Goal: Task Accomplishment & Management: Manage account settings

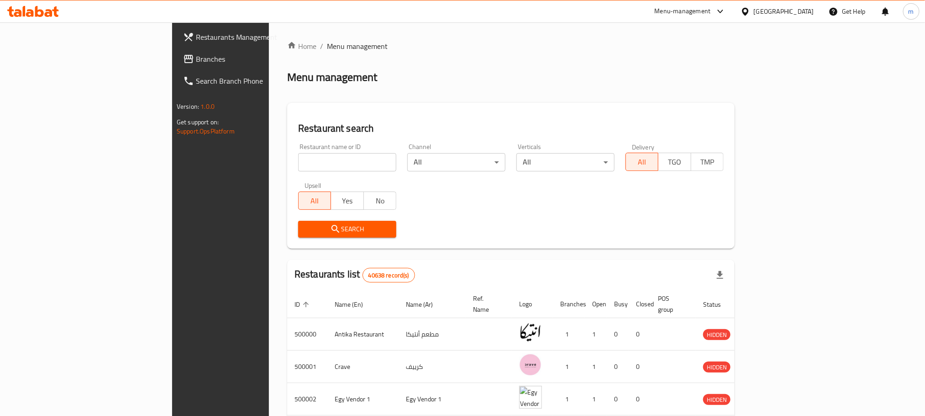
click at [803, 6] on div "Egypt" at bounding box center [784, 11] width 60 height 10
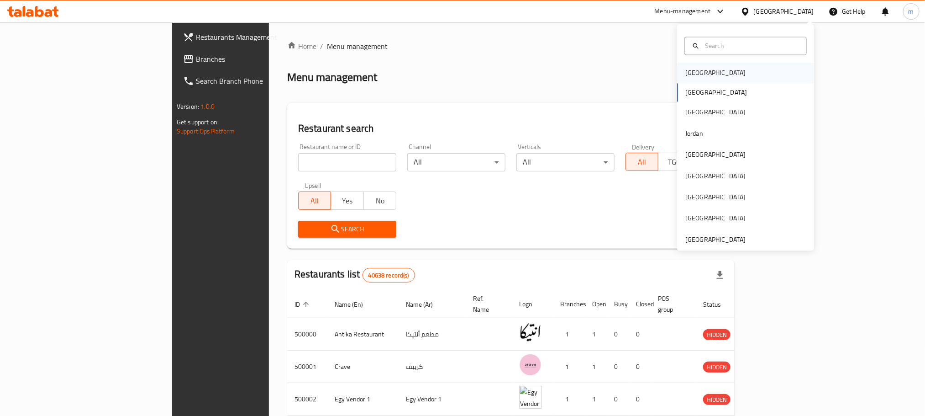
click at [707, 73] on div "Bahrain" at bounding box center [745, 73] width 137 height 21
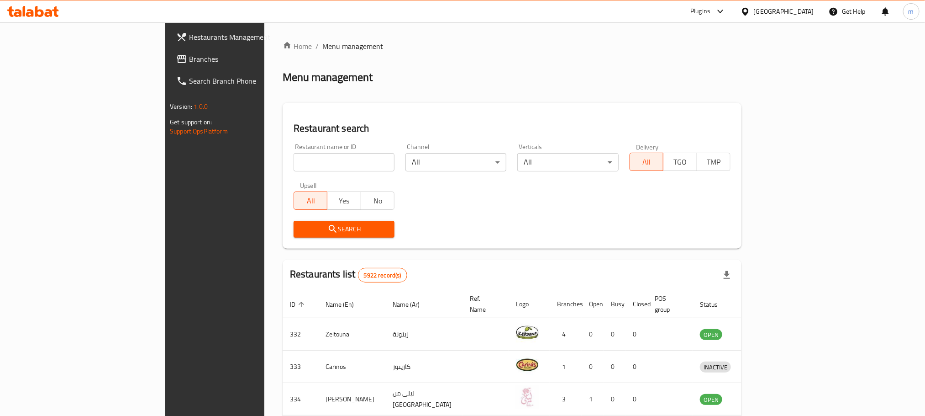
click at [189, 62] on span "Branches" at bounding box center [250, 58] width 123 height 11
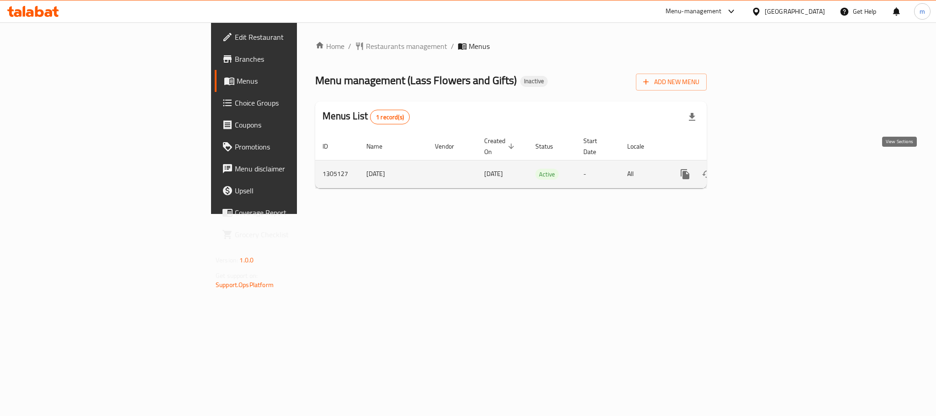
click at [756, 169] on icon "enhanced table" at bounding box center [750, 174] width 11 height 11
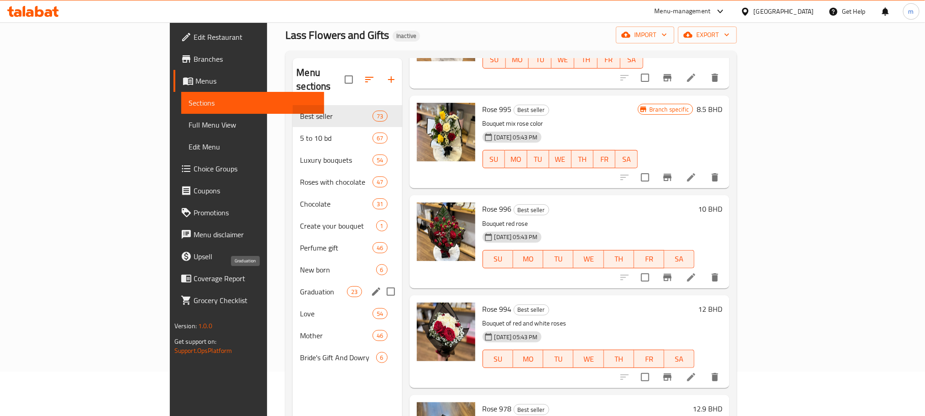
scroll to position [69, 0]
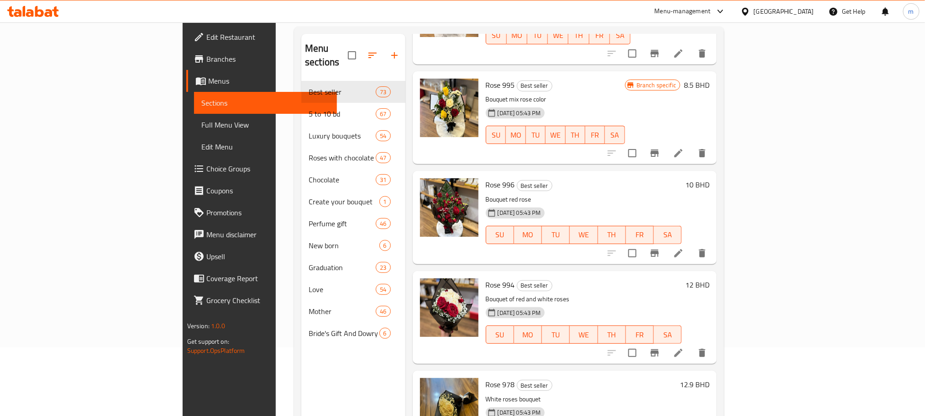
click at [802, 9] on div "Bahrain" at bounding box center [784, 11] width 60 height 10
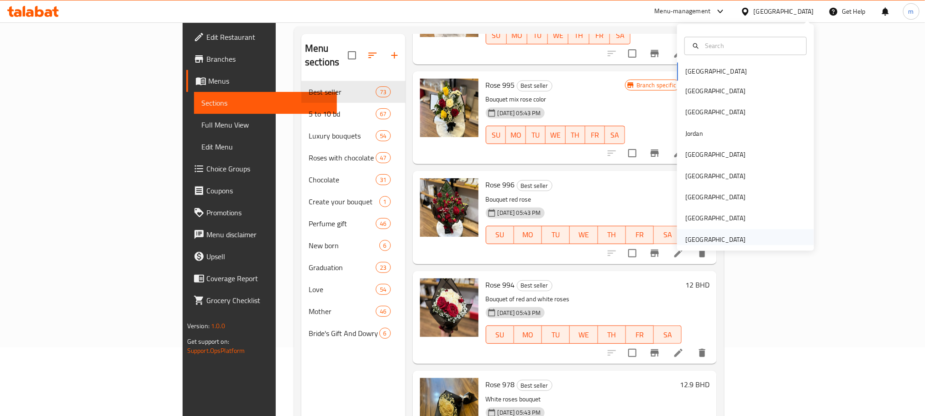
click at [707, 235] on div "[GEOGRAPHIC_DATA]" at bounding box center [716, 239] width 60 height 10
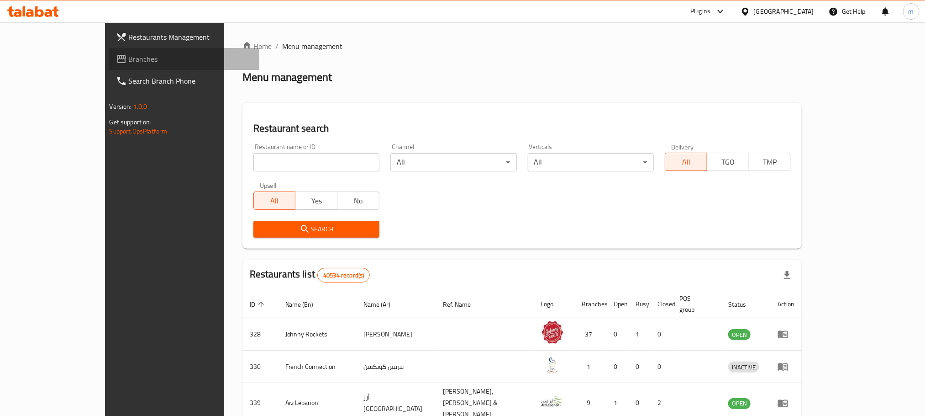
click at [129, 63] on span "Branches" at bounding box center [190, 58] width 123 height 11
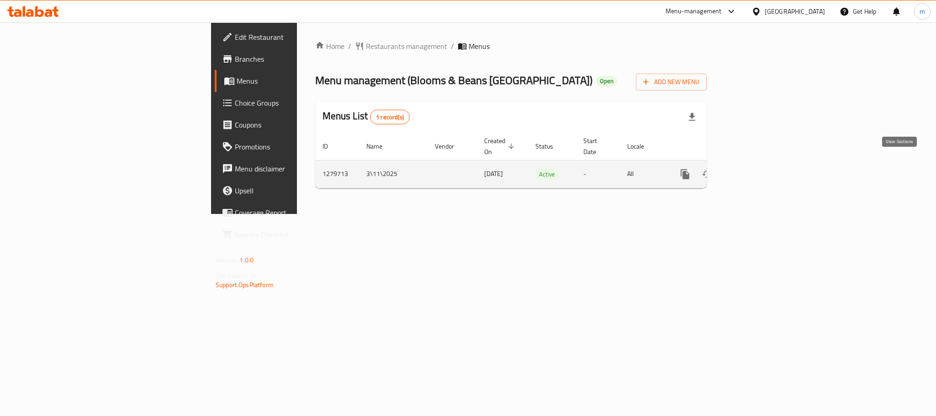
click at [756, 169] on icon "enhanced table" at bounding box center [750, 174] width 11 height 11
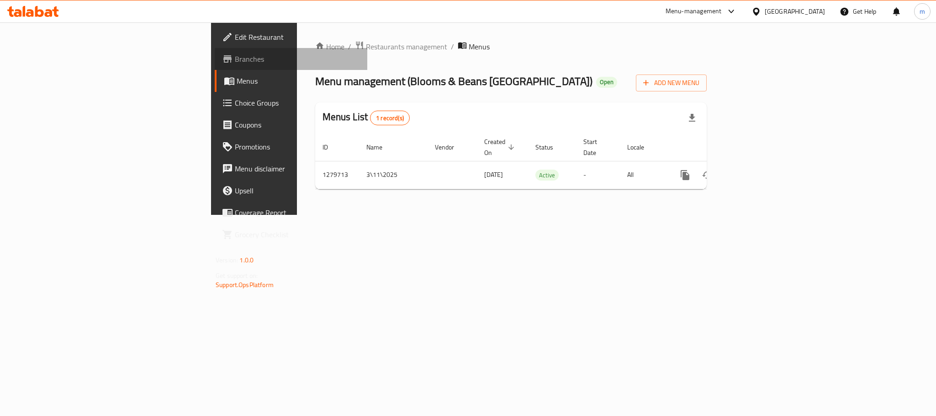
click at [235, 59] on span "Branches" at bounding box center [297, 58] width 125 height 11
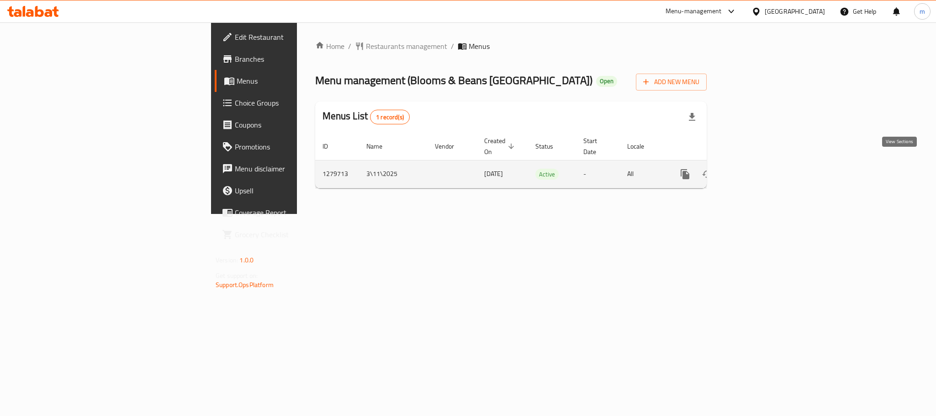
click at [756, 169] on icon "enhanced table" at bounding box center [750, 174] width 11 height 11
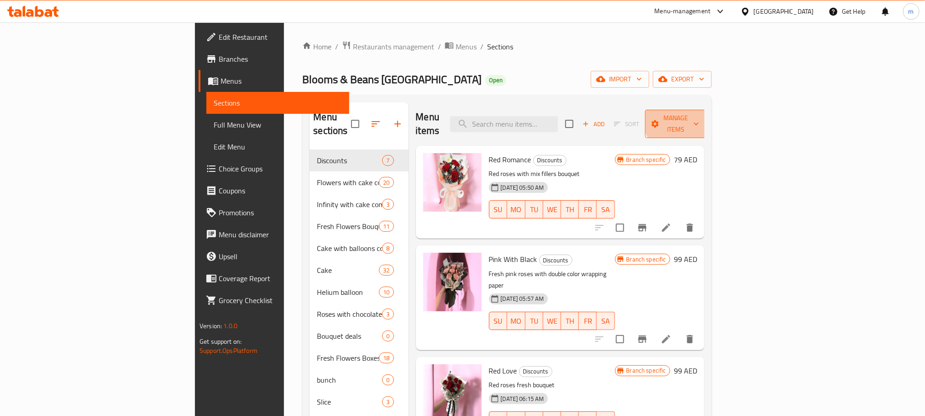
click at [699, 117] on span "Manage items" at bounding box center [676, 123] width 47 height 23
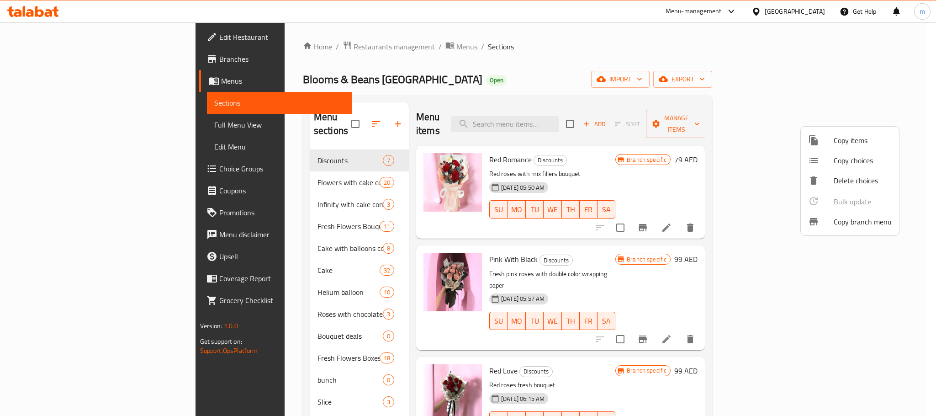
click at [860, 221] on span "Copy branch menu" at bounding box center [863, 221] width 58 height 11
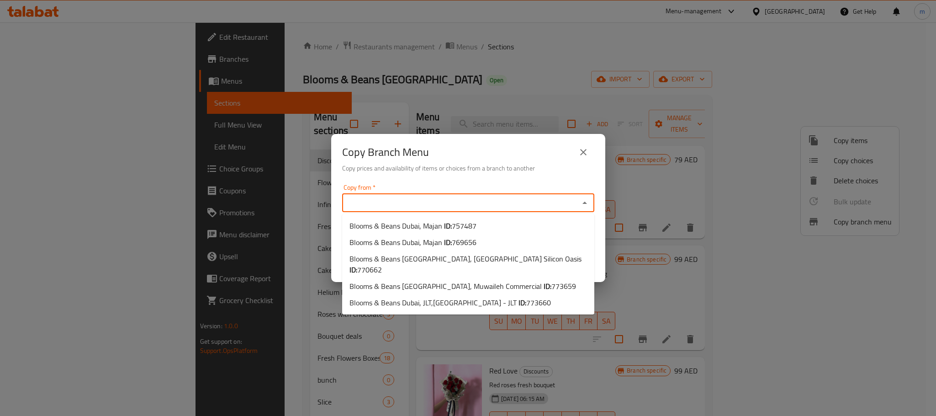
click at [398, 200] on input "Copy from   *" at bounding box center [461, 202] width 232 height 13
click at [535, 58] on div "Copy Branch Menu Copy prices and availability of items or choices from a branch…" at bounding box center [468, 208] width 936 height 416
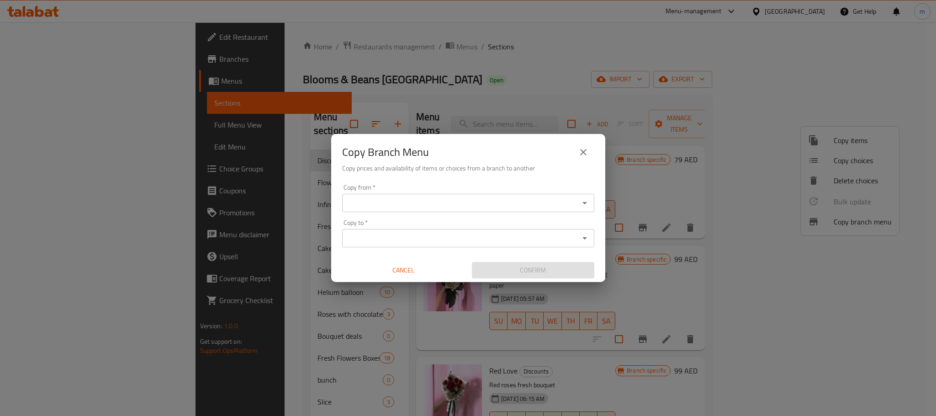
click at [580, 151] on icon "close" at bounding box center [583, 152] width 11 height 11
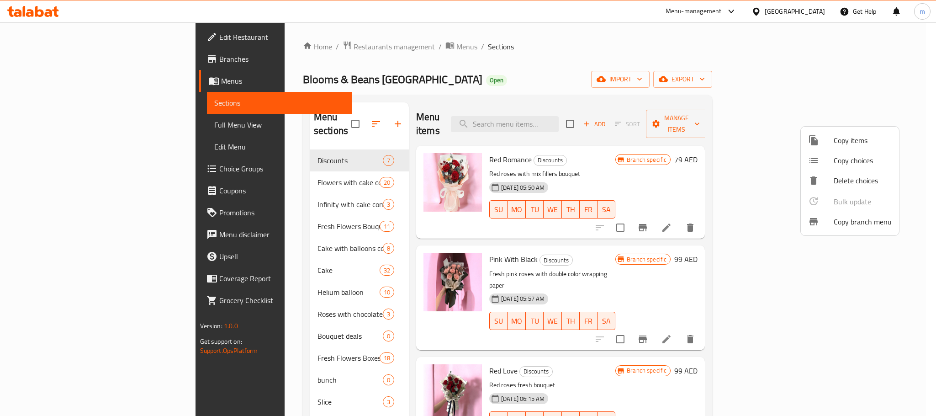
click at [29, 54] on div at bounding box center [468, 208] width 936 height 416
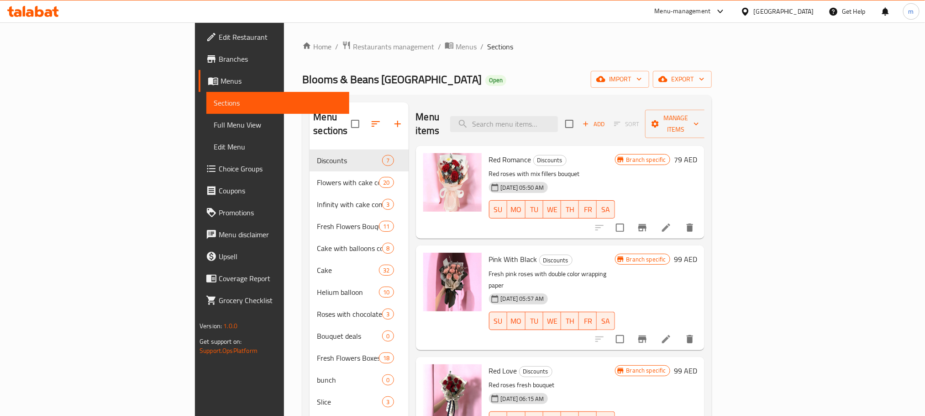
click at [219, 58] on span "Branches" at bounding box center [280, 58] width 123 height 11
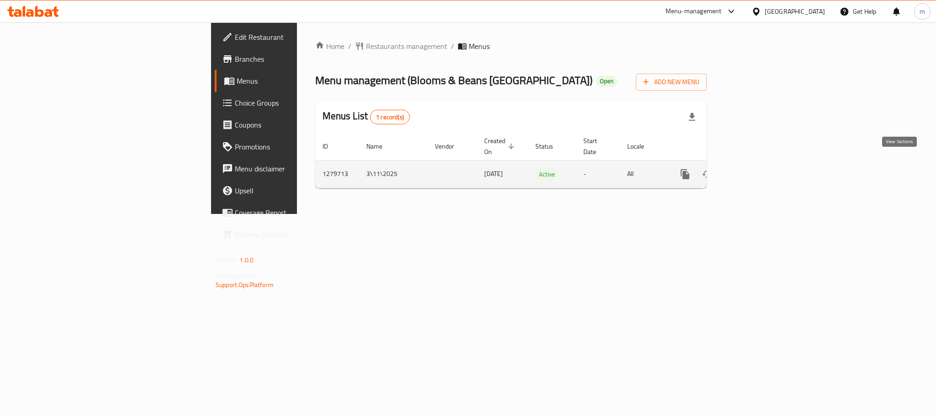
click at [756, 169] on icon "enhanced table" at bounding box center [750, 174] width 11 height 11
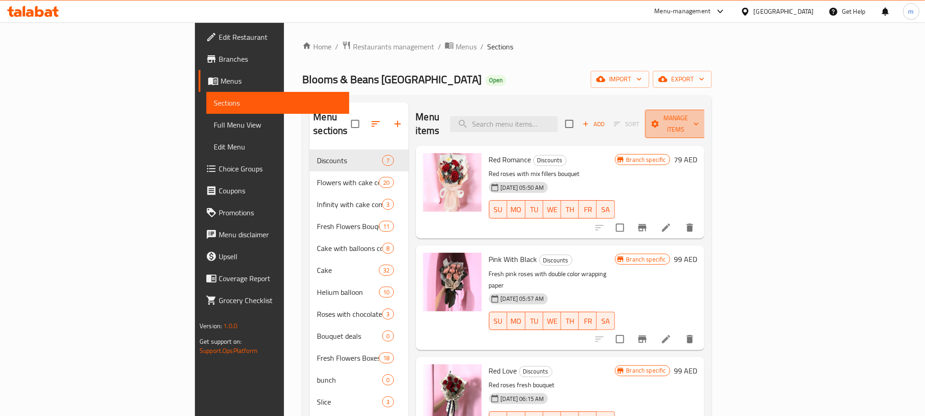
click at [699, 118] on span "Manage items" at bounding box center [676, 123] width 47 height 23
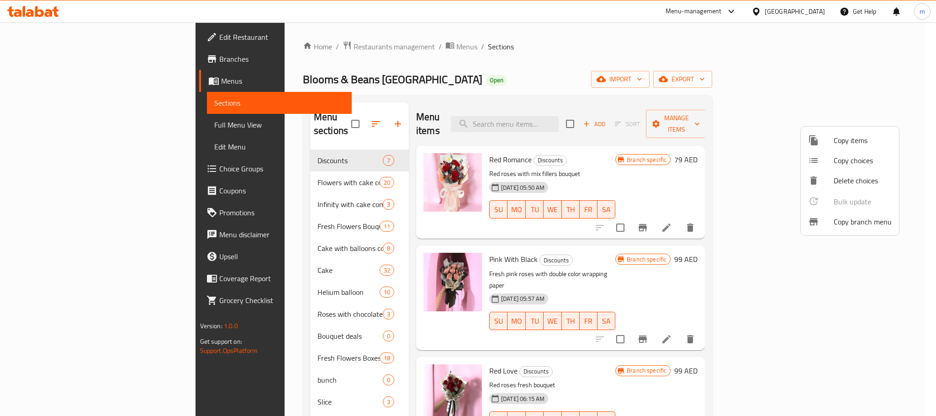
click at [865, 218] on span "Copy branch menu" at bounding box center [863, 221] width 58 height 11
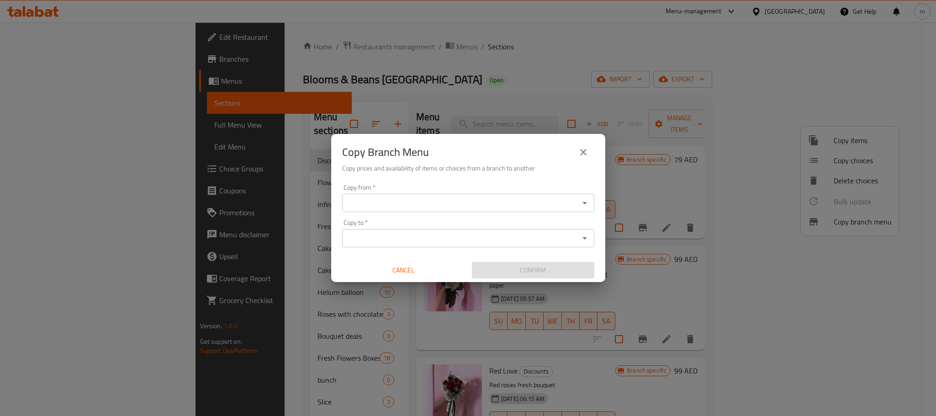
click at [513, 202] on input "Copy from   *" at bounding box center [461, 202] width 232 height 13
click at [421, 203] on input "Copy from   *" at bounding box center [461, 202] width 232 height 13
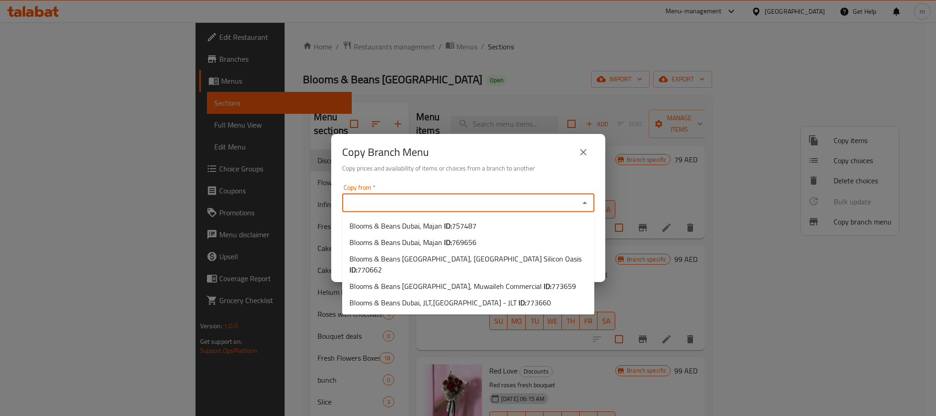
paste input "Blooms & Beans Dubai, Muwaileh Commercial 773659"
type input "Blooms & Beans Dubai, Muwaileh Commercial 773659"
click at [396, 199] on input "Copy from   *" at bounding box center [461, 202] width 232 height 13
paste input "Blooms & Beans Dubai, Muwaileh Commercial 773659"
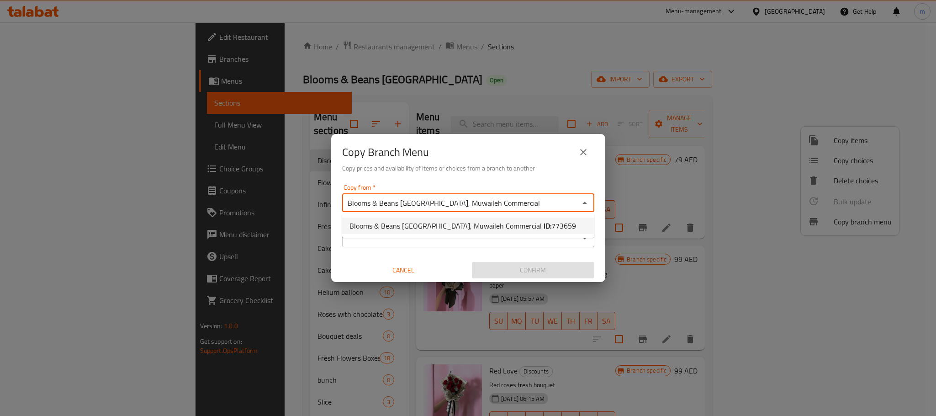
click at [477, 226] on span "Blooms & Beans Dubai, Muwaileh Commercial ID: 773659" at bounding box center [462, 225] width 227 height 11
type input "Blooms & Beans [GEOGRAPHIC_DATA], Muwaileh Commercial"
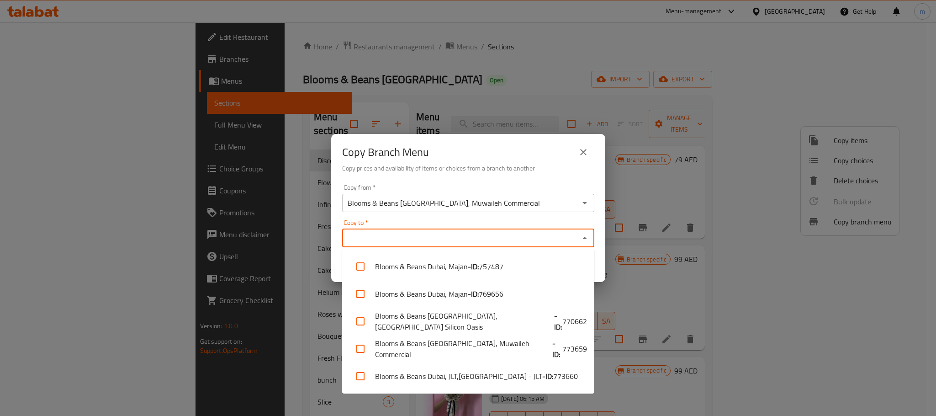
click at [403, 237] on input "Copy to   *" at bounding box center [461, 238] width 232 height 13
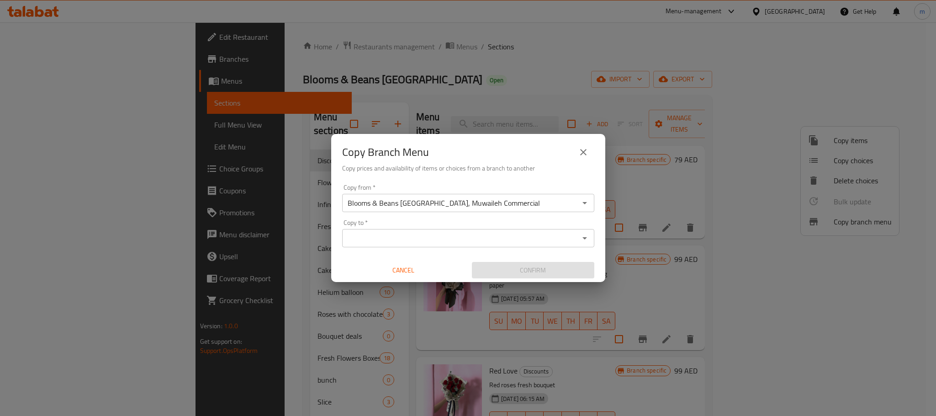
click at [475, 66] on div "Copy Branch Menu Copy prices and availability of items or choices from a branch…" at bounding box center [468, 208] width 936 height 416
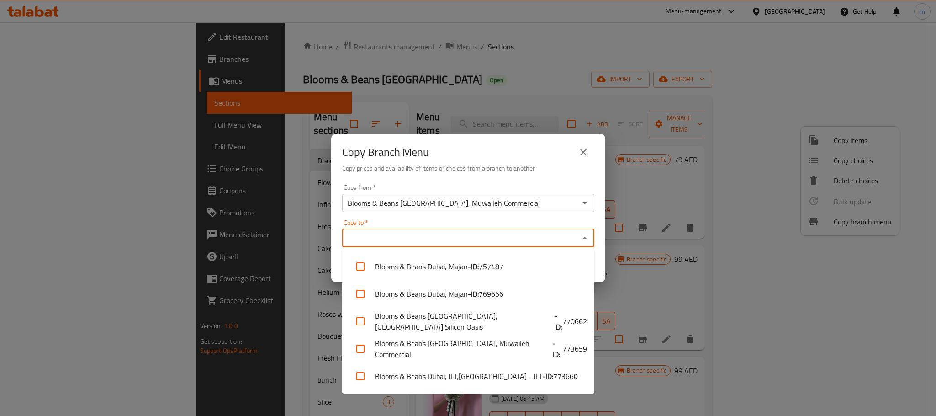
click at [451, 242] on input "Copy to   *" at bounding box center [461, 238] width 232 height 13
paste input "Blooms & Beans Dubai, JLT,[GEOGRAPHIC_DATA] - JLT"
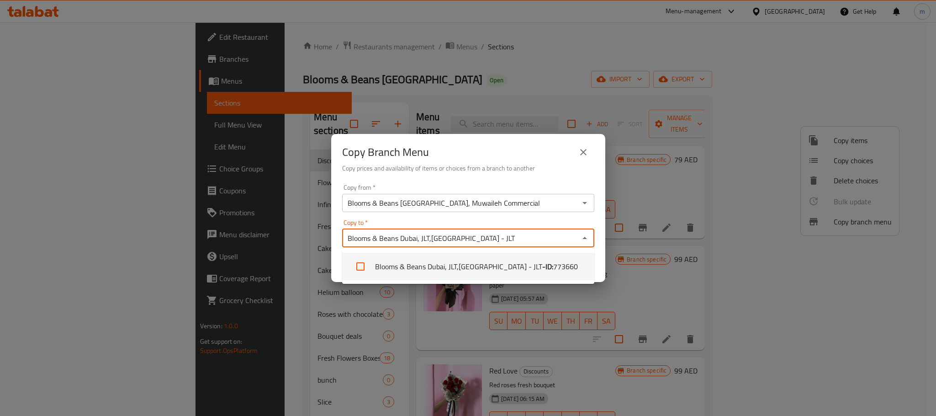
type input "Blooms & Beans Dubai, JLT,[GEOGRAPHIC_DATA] - JLT"
click at [517, 201] on input "Blooms & Beans [GEOGRAPHIC_DATA], Muwaileh Commercial" at bounding box center [461, 202] width 232 height 13
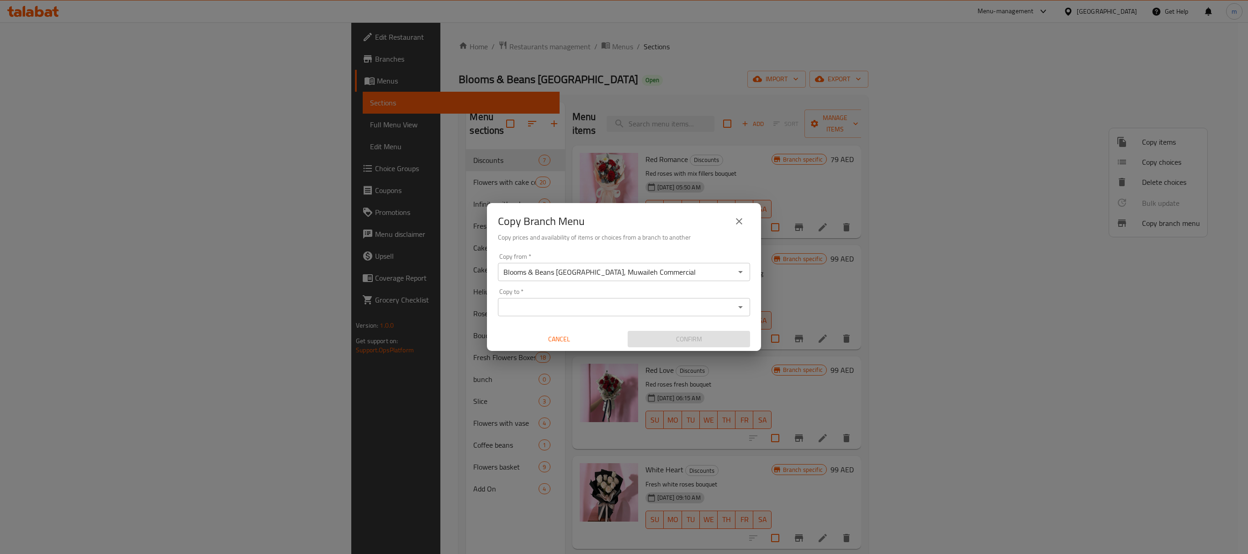
click at [740, 247] on div "Copy Branch Menu Copy prices and availability of items or choices from a branch…" at bounding box center [624, 226] width 274 height 47
click at [696, 273] on input "Blooms & Beans [GEOGRAPHIC_DATA], Muwaileh Commercial" at bounding box center [617, 272] width 232 height 13
click at [668, 272] on input "Blooms & Beans [GEOGRAPHIC_DATA], Muwaileh Commercial" at bounding box center [617, 272] width 232 height 13
paste input "773659"
click at [680, 279] on div "Blooms & Beans Dubai, Muwaileh Commercial Copy from *" at bounding box center [624, 272] width 252 height 18
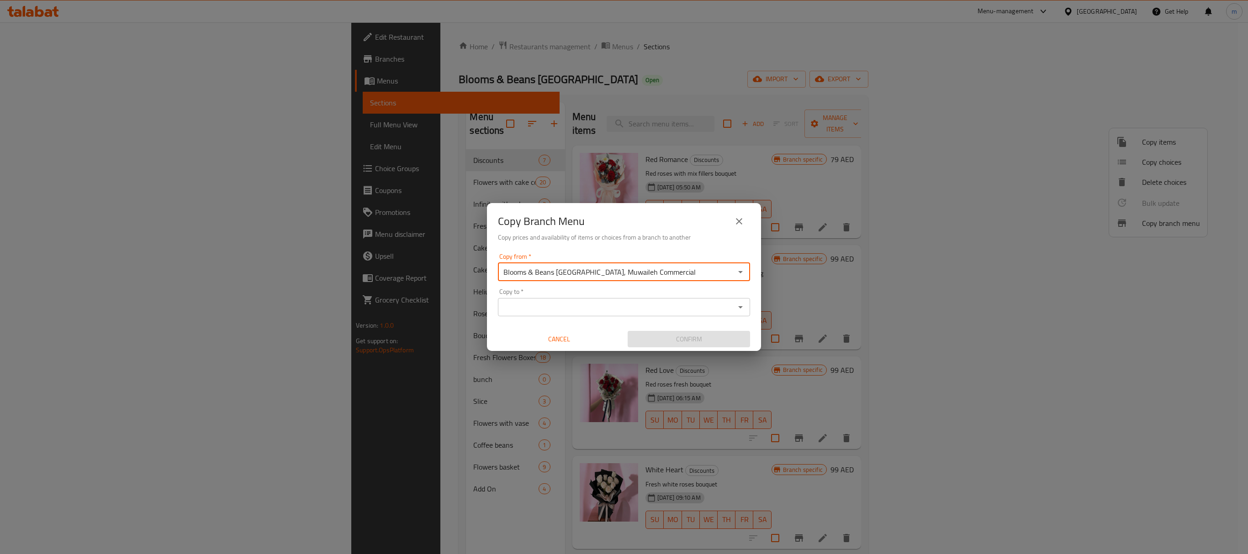
click at [681, 270] on input "Blooms & Beans [GEOGRAPHIC_DATA], Muwaileh Commercial" at bounding box center [617, 272] width 232 height 13
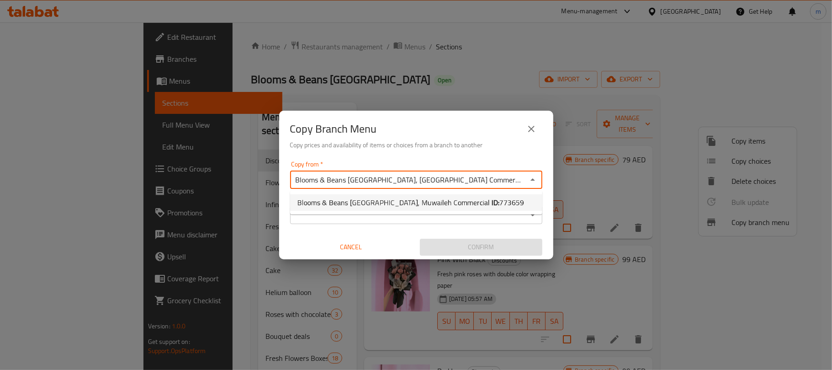
click at [499, 206] on span "773659" at bounding box center [511, 202] width 25 height 14
click at [459, 181] on input "Blooms & Beans Dubai, Muwaileh Commercial" at bounding box center [409, 179] width 232 height 13
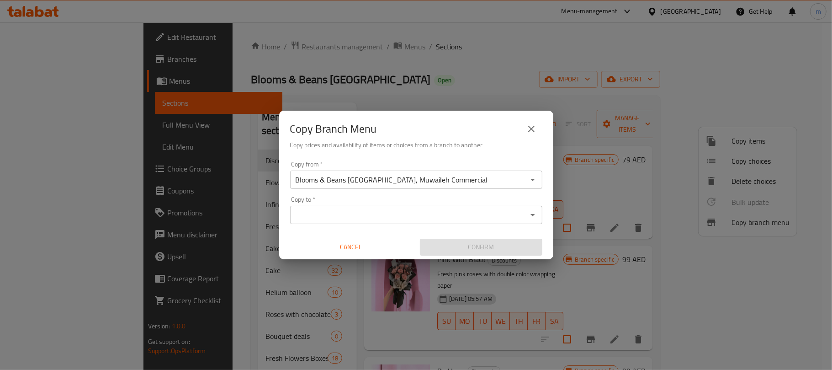
click at [533, 178] on icon "Open" at bounding box center [532, 179] width 11 height 11
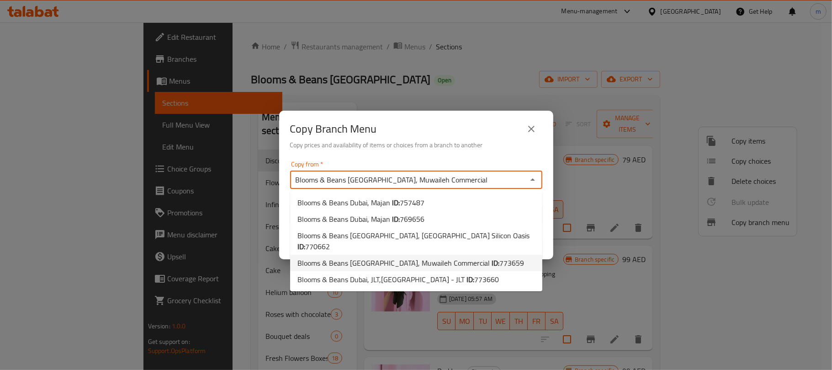
paste input "Dubai Silicon Oasis 770662"
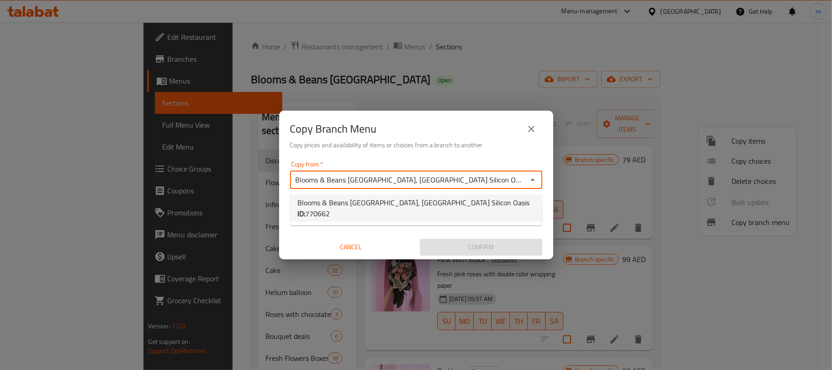
click at [415, 205] on span "Blooms & Beans Dubai, Dubai Silicon Oasis ID: 770662" at bounding box center [416, 208] width 238 height 22
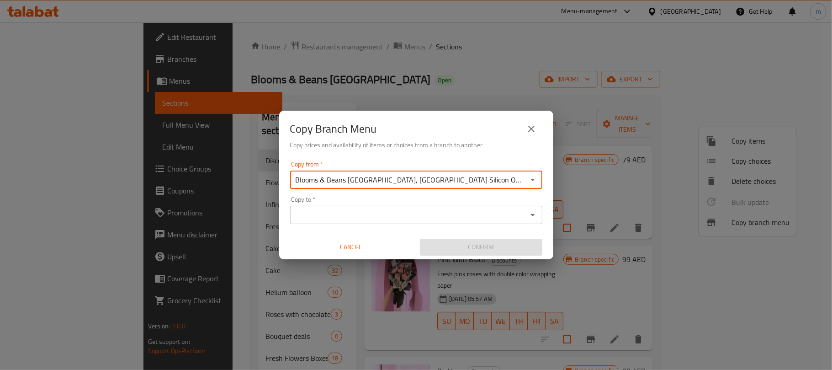
type input "Blooms & Beans Dubai, Dubai Silicon Oasis"
click at [384, 212] on input "Copy to   *" at bounding box center [409, 214] width 232 height 13
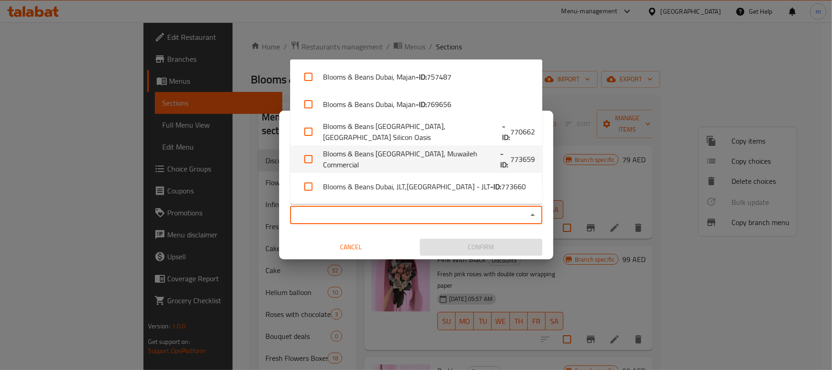
click at [596, 59] on div "Copy Branch Menu Copy prices and availability of items or choices from a branch…" at bounding box center [416, 185] width 832 height 370
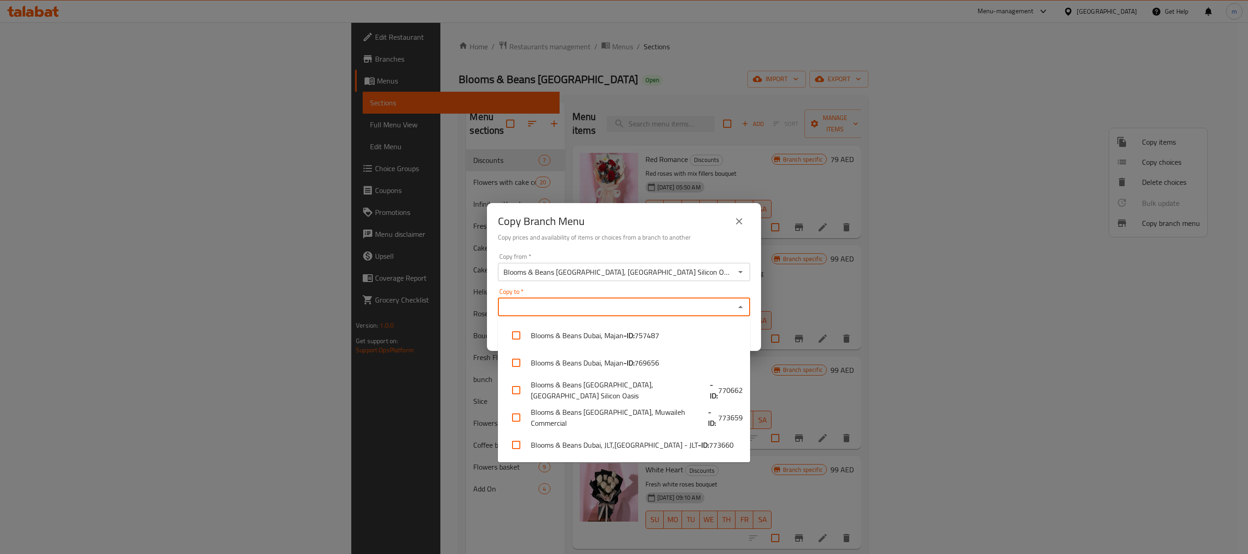
click at [547, 306] on input "Copy to   *" at bounding box center [617, 307] width 232 height 13
paste input "Blooms & Beans Dubai, JLT,Jumeirah Lakes Towers - JLT"
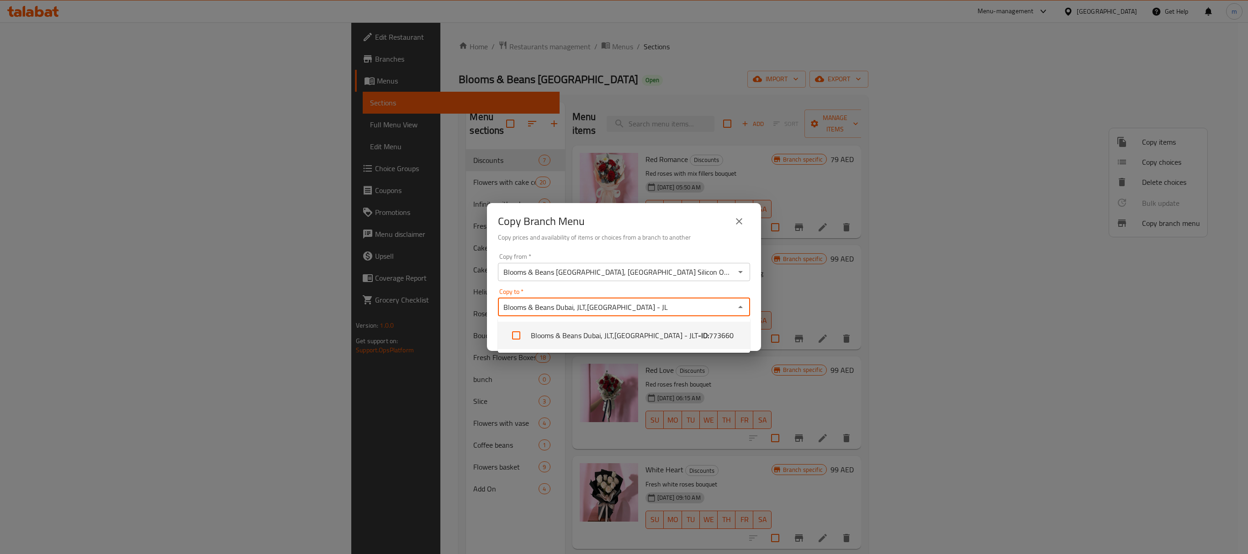
type input "Blooms & Beans Dubai, JLT,Jumeirah Lakes Towers - JL"
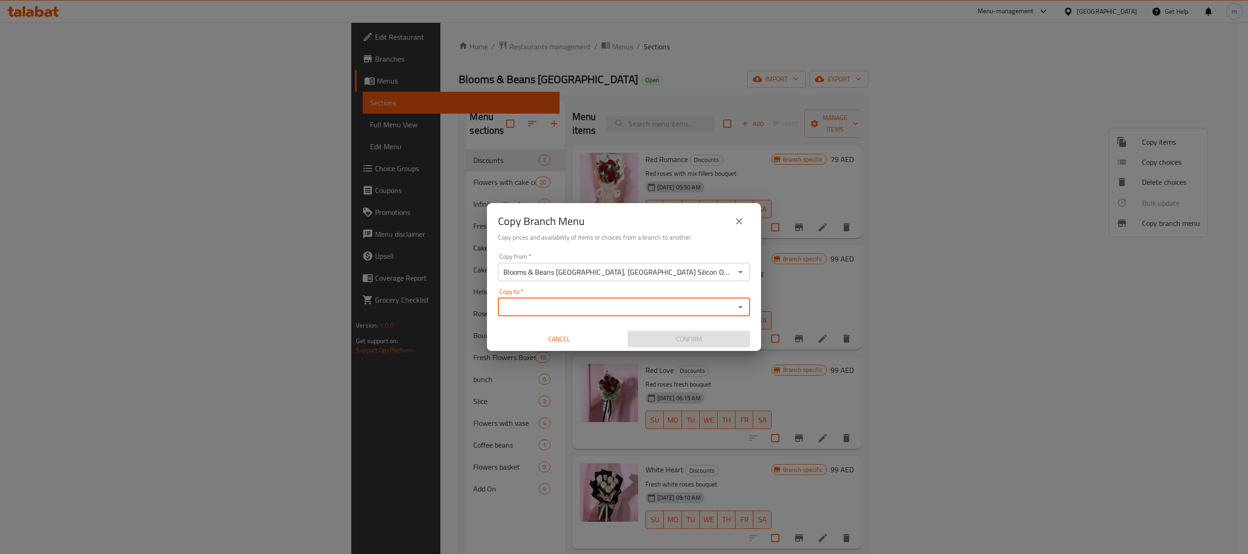
paste input "Blooms & Beans Dubai, JLT,Jumeirah Lakes Towers - JLT"
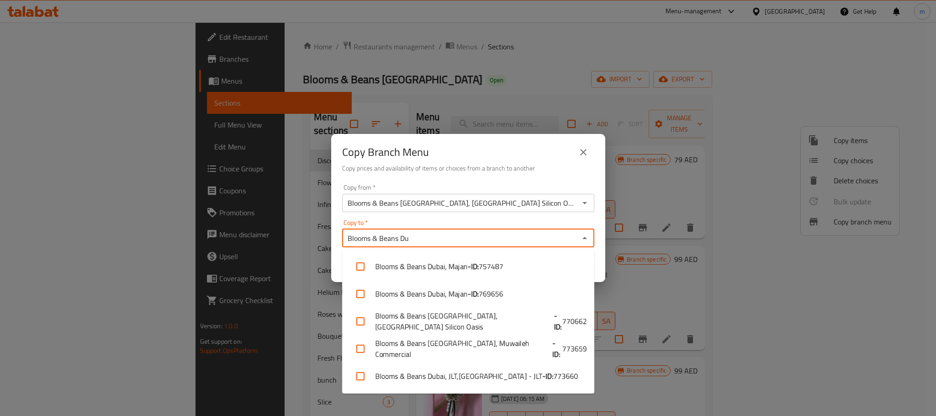
type input "Blooms & Beans D"
click at [496, 321] on li "Blooms & Beans Dubai, Dubai Silicon Oasis - ID: 770662" at bounding box center [468, 320] width 252 height 27
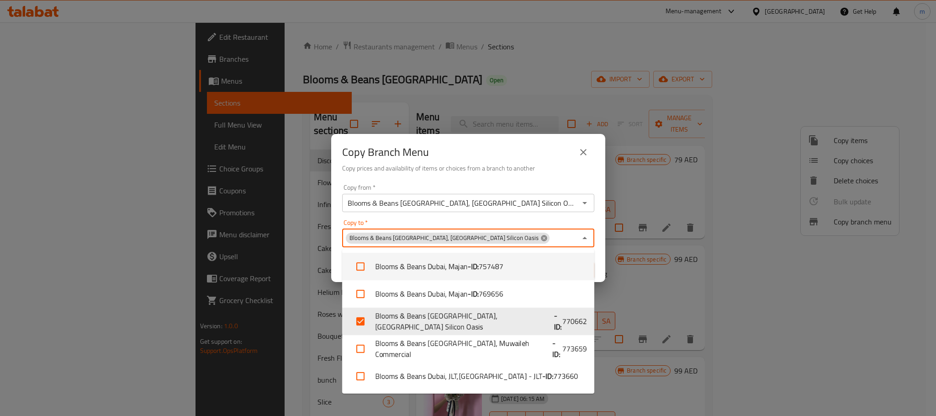
click at [540, 238] on icon at bounding box center [543, 237] width 7 height 7
checkbox input "false"
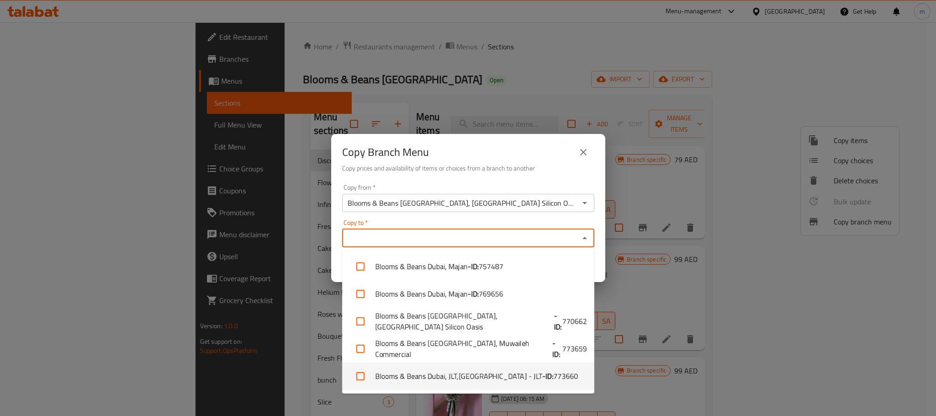
click at [506, 379] on li "Blooms & Beans Dubai, JLT,Jumeirah Lakes Towers - JLT - ID: 773660" at bounding box center [468, 375] width 252 height 27
checkbox input "true"
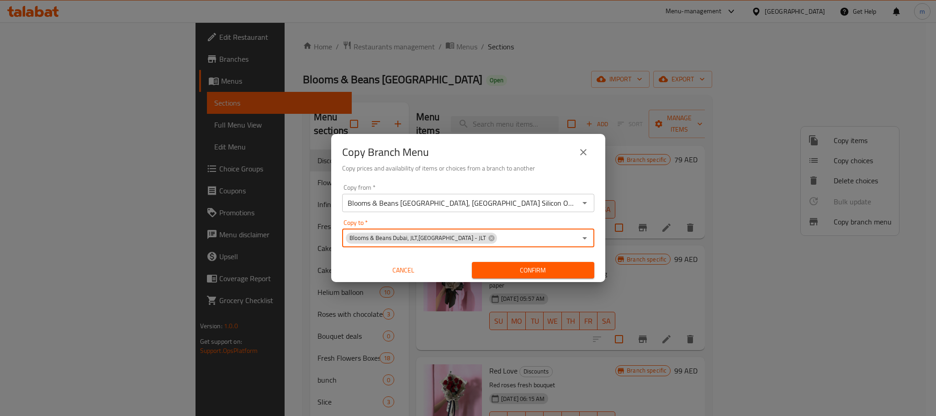
click at [515, 271] on span "Confirm" at bounding box center [533, 269] width 108 height 11
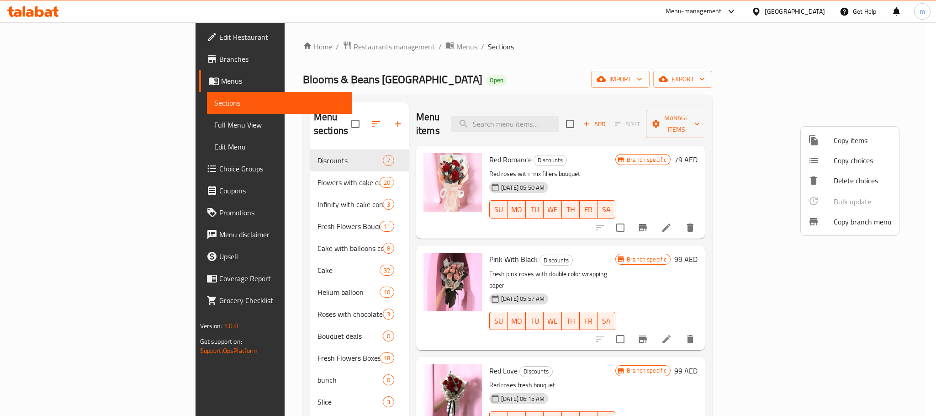
click at [615, 58] on div at bounding box center [468, 208] width 936 height 416
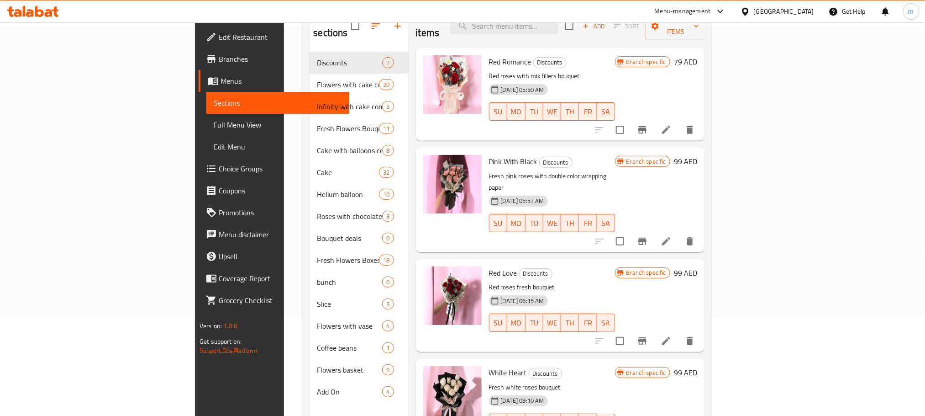
scroll to position [128, 0]
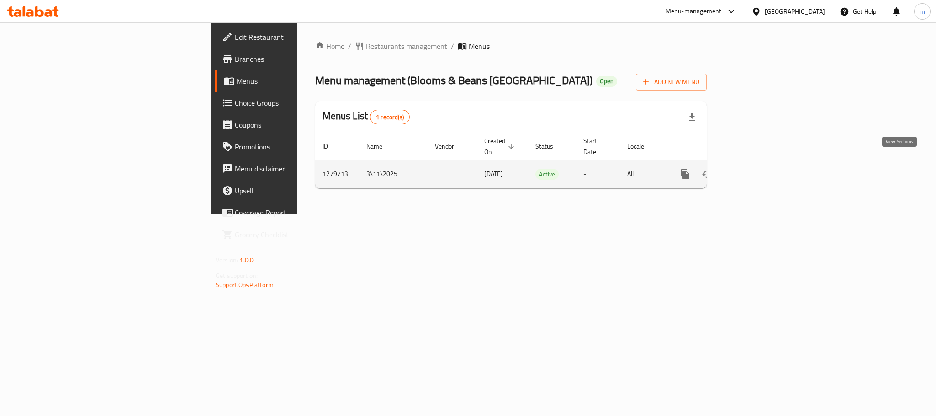
click at [756, 169] on icon "enhanced table" at bounding box center [750, 174] width 11 height 11
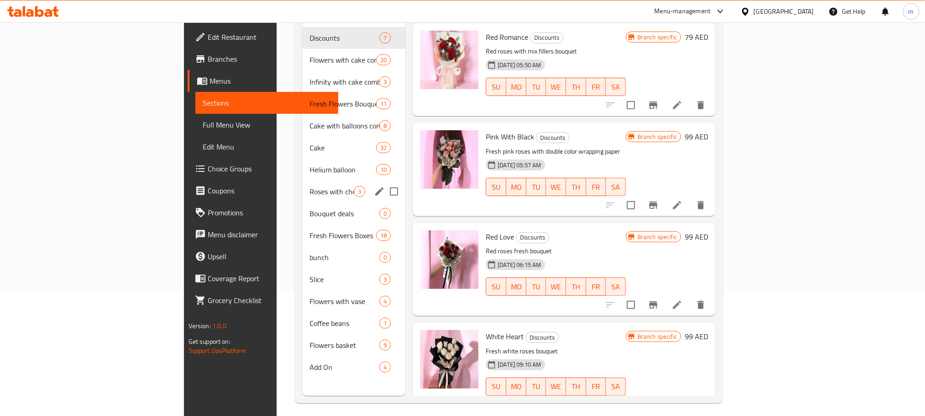
scroll to position [128, 0]
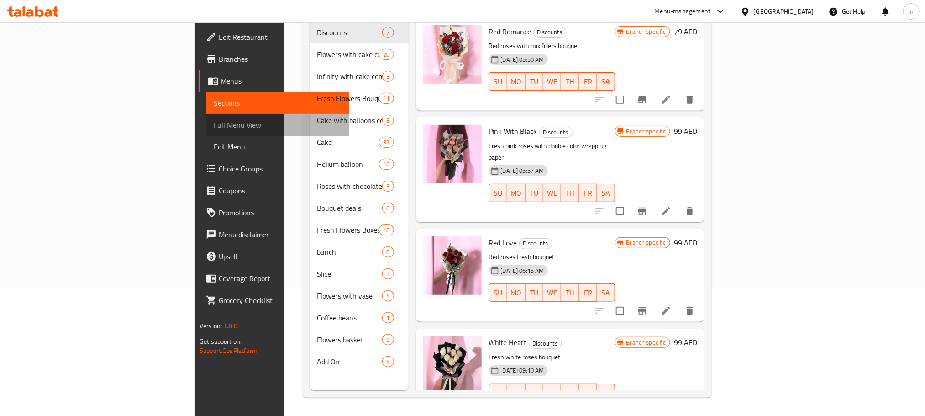
click at [214, 129] on span "Full Menu View" at bounding box center [278, 124] width 128 height 11
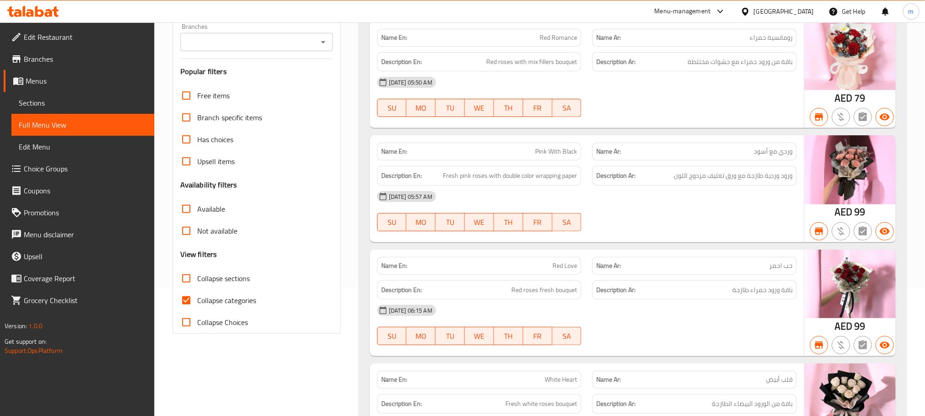
click at [234, 279] on span "Collapse sections" at bounding box center [223, 278] width 53 height 11
click at [197, 279] on input "Collapse sections" at bounding box center [186, 278] width 22 height 22
checkbox input "true"
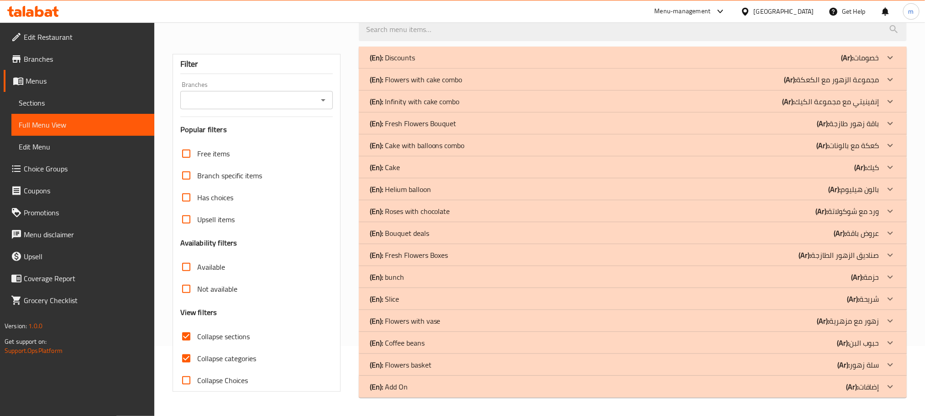
scroll to position [70, 0]
click at [890, 63] on icon at bounding box center [890, 57] width 11 height 11
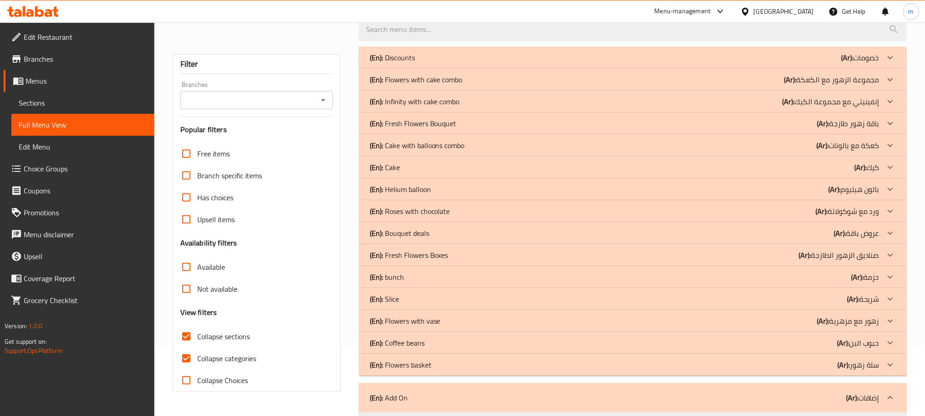
click at [890, 63] on icon at bounding box center [890, 57] width 11 height 11
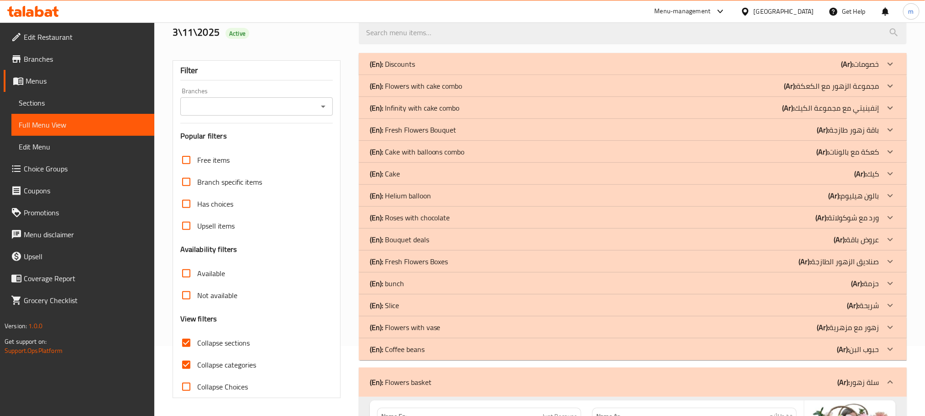
click at [895, 69] on icon at bounding box center [890, 63] width 11 height 11
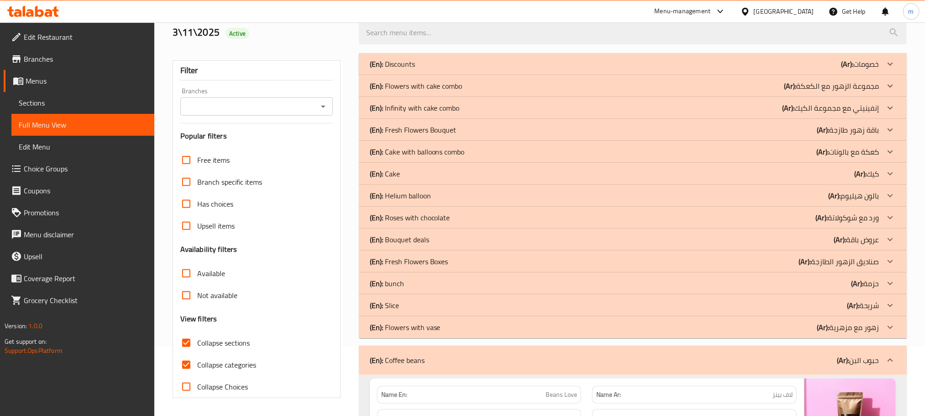
click at [897, 75] on div at bounding box center [891, 64] width 22 height 22
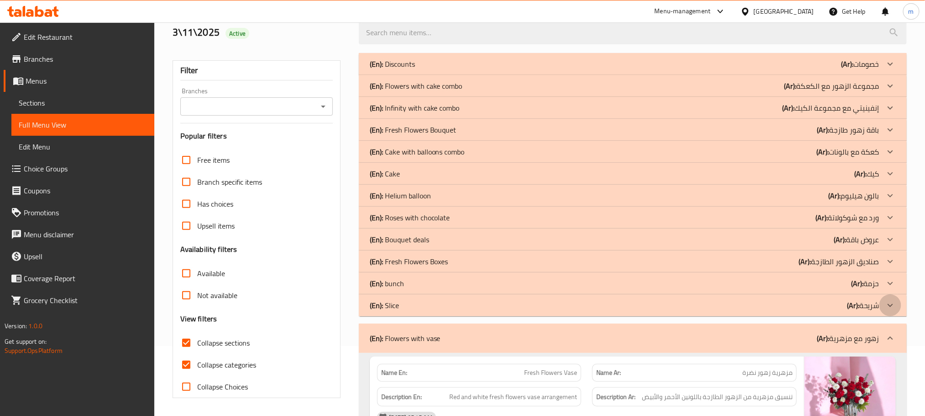
click at [889, 69] on icon at bounding box center [890, 63] width 11 height 11
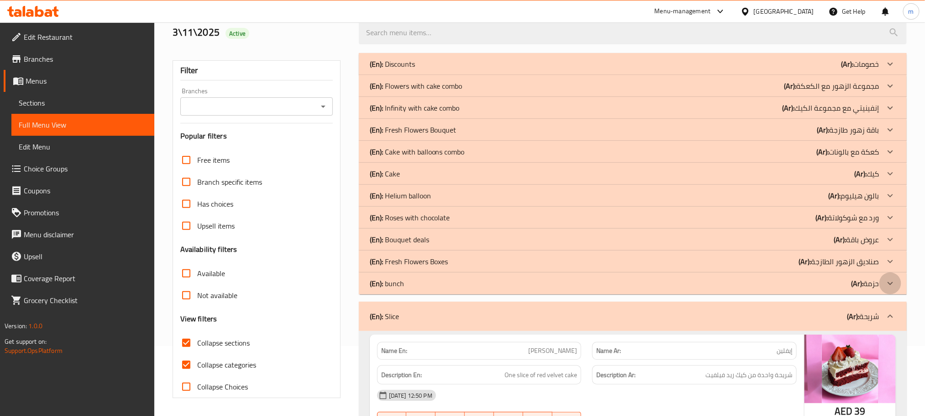
click at [895, 69] on icon at bounding box center [890, 63] width 11 height 11
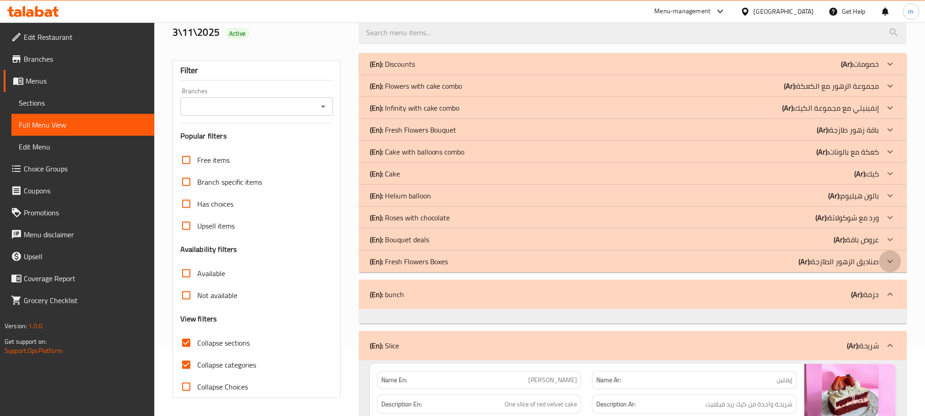
click at [889, 69] on icon at bounding box center [890, 63] width 11 height 11
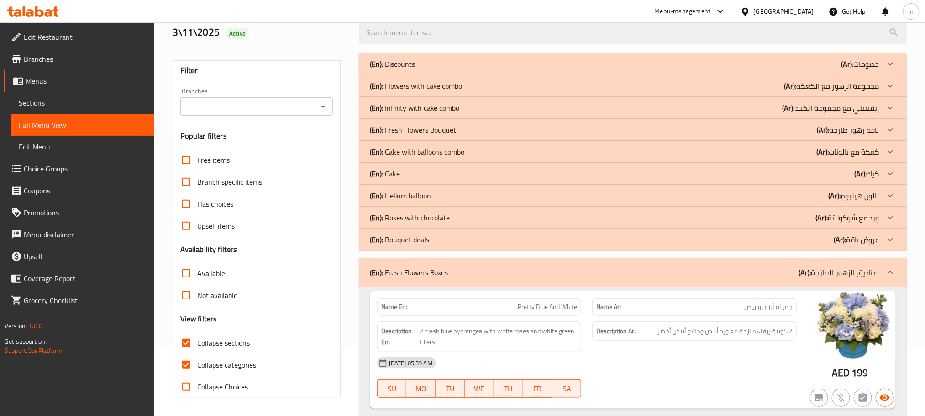
click at [891, 65] on icon at bounding box center [890, 63] width 5 height 3
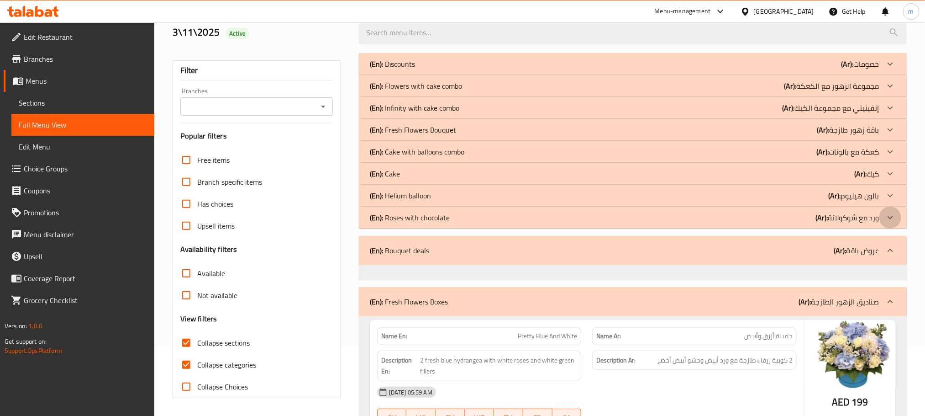
click at [888, 69] on icon at bounding box center [890, 63] width 11 height 11
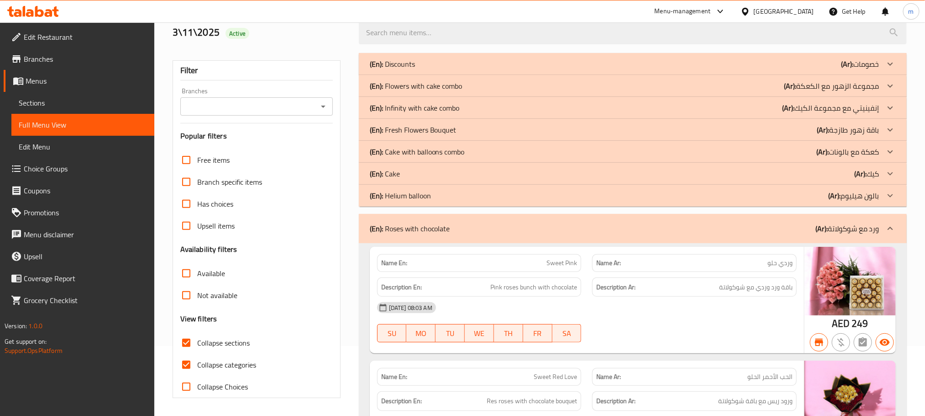
click at [892, 69] on icon at bounding box center [890, 63] width 11 height 11
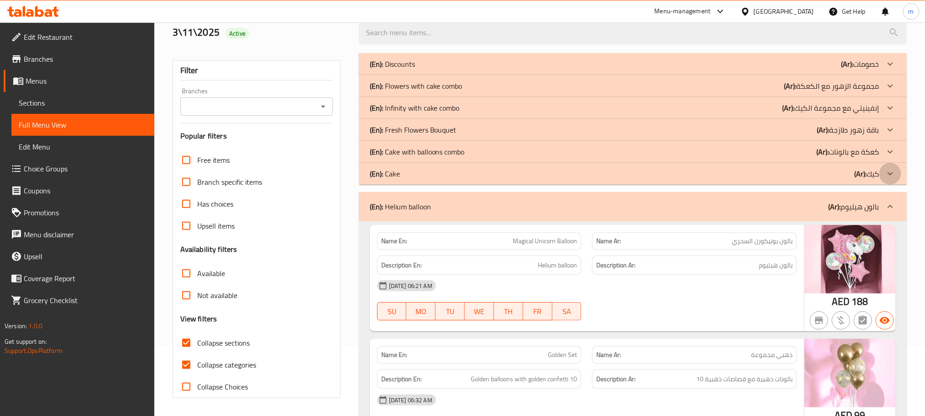
click at [893, 69] on icon at bounding box center [890, 63] width 11 height 11
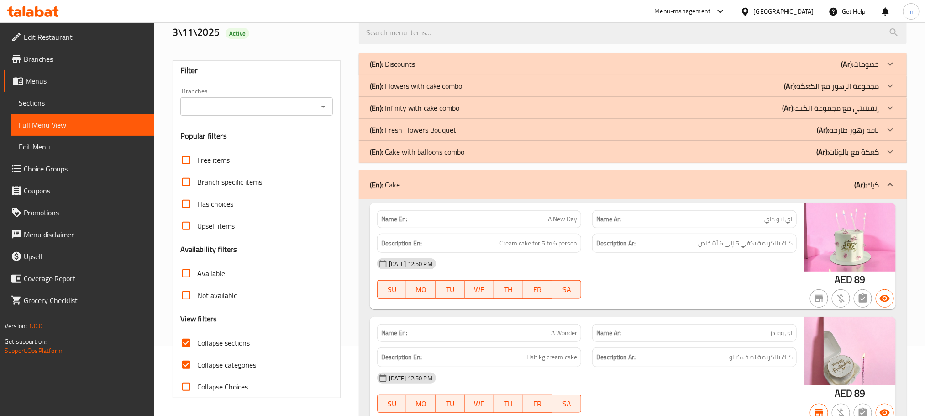
click at [895, 69] on icon at bounding box center [890, 63] width 11 height 11
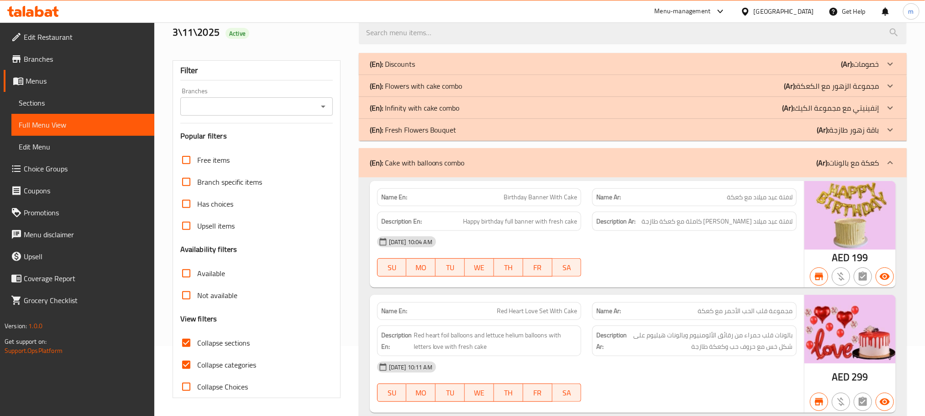
click at [892, 69] on icon at bounding box center [890, 63] width 11 height 11
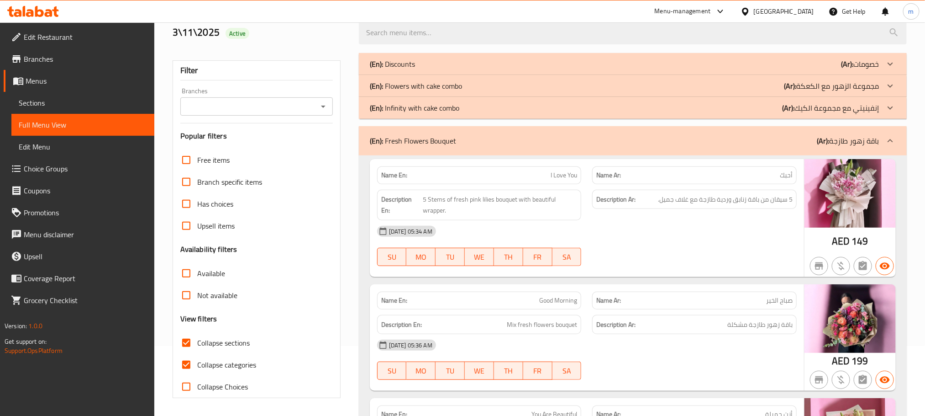
click at [893, 69] on icon at bounding box center [890, 63] width 11 height 11
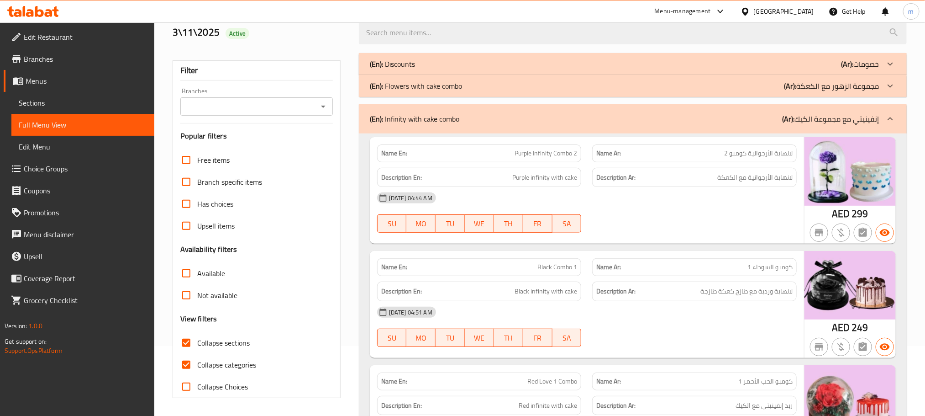
click at [892, 69] on icon at bounding box center [890, 63] width 11 height 11
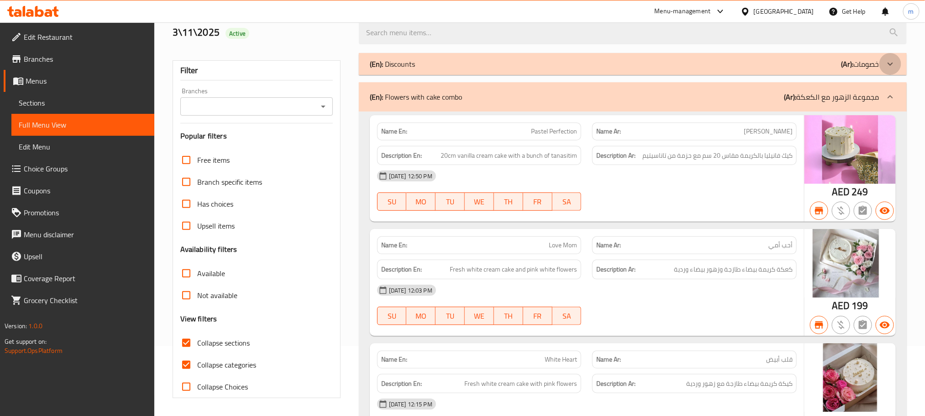
click at [894, 64] on icon at bounding box center [890, 63] width 11 height 11
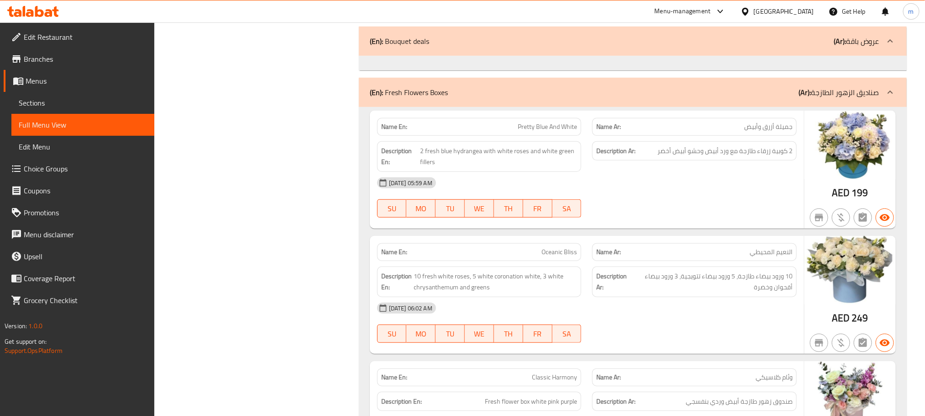
scroll to position [11373, 0]
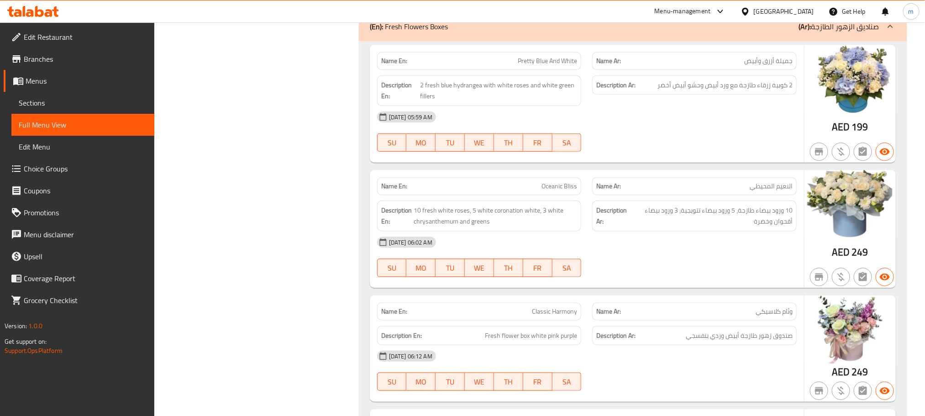
drag, startPoint x: 887, startPoint y: 44, endPoint x: 890, endPoint y: 51, distance: 7.0
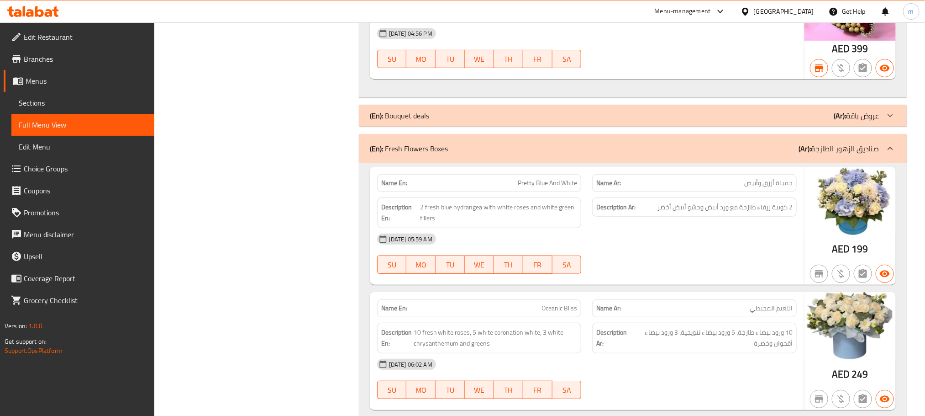
scroll to position [11167, 0]
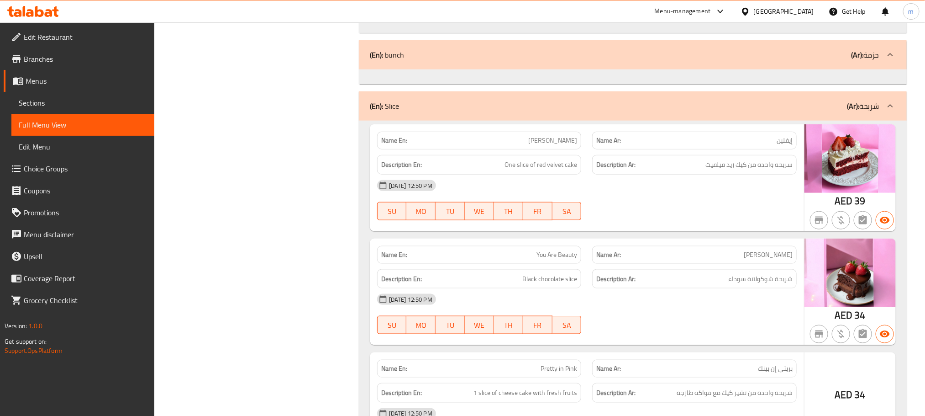
scroll to position [13497, 0]
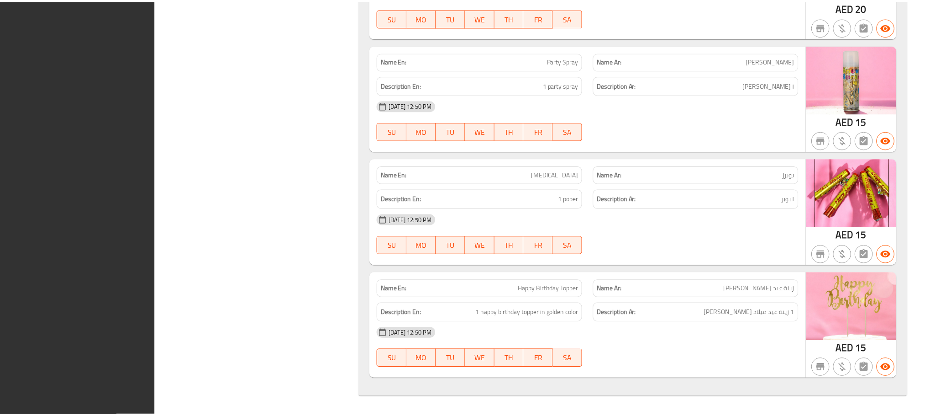
scroll to position [15918, 0]
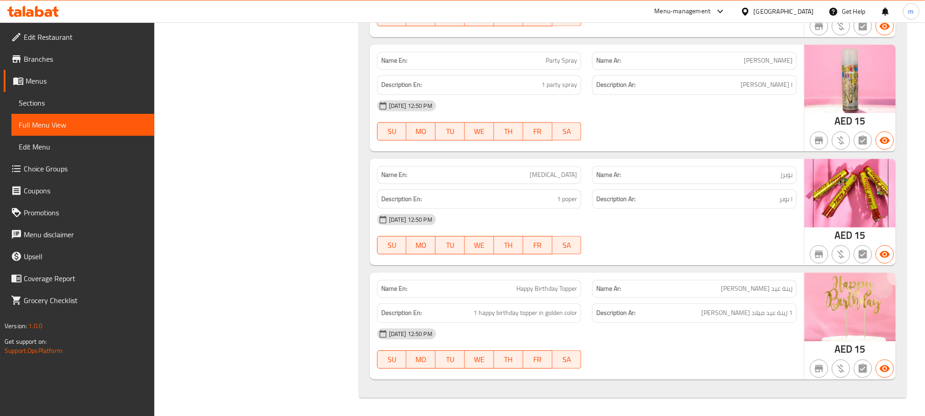
click at [42, 56] on span "Branches" at bounding box center [85, 58] width 123 height 11
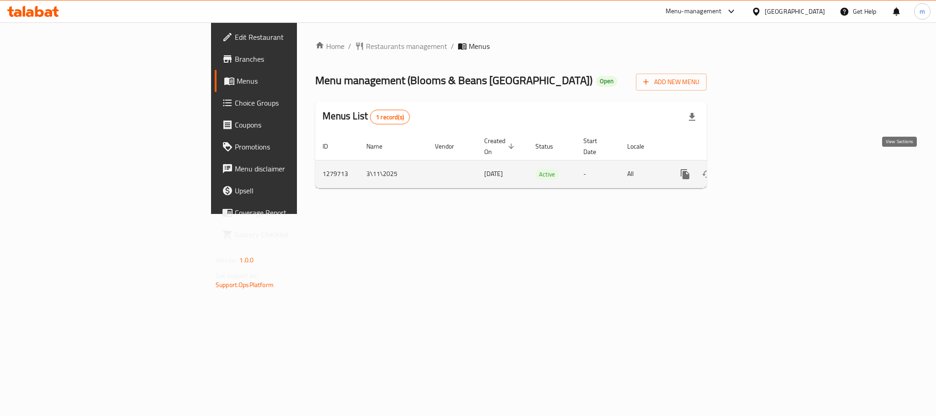
click at [755, 170] on icon "enhanced table" at bounding box center [751, 174] width 8 height 8
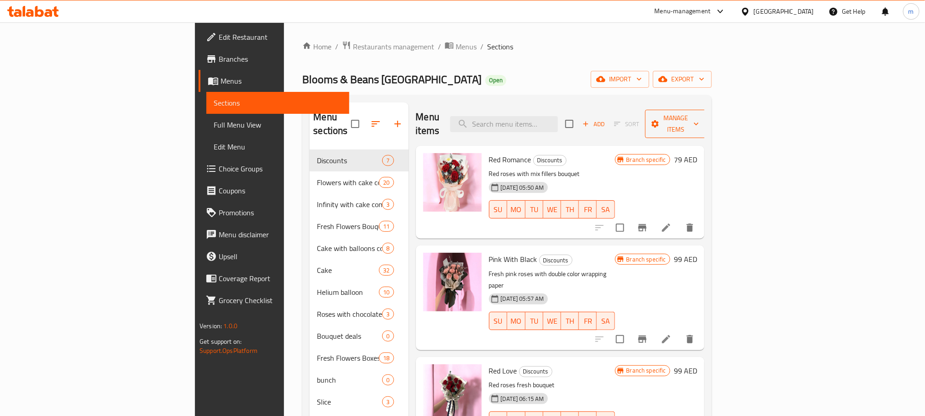
click at [699, 117] on span "Manage items" at bounding box center [676, 123] width 47 height 23
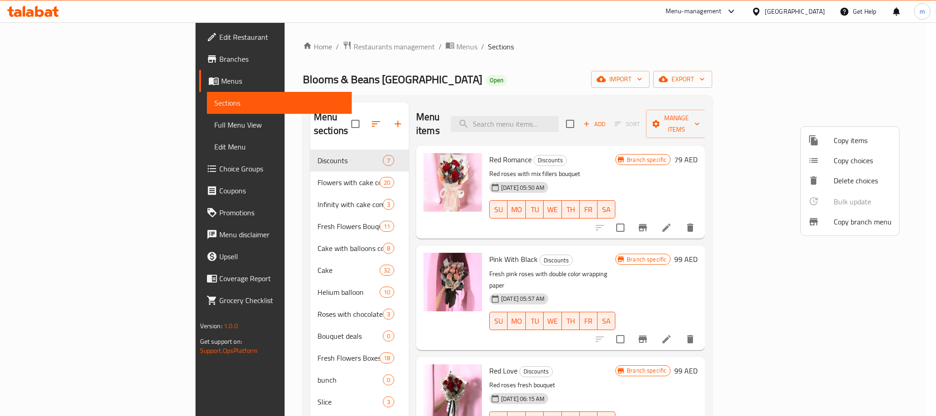
click at [863, 221] on span "Copy branch menu" at bounding box center [863, 221] width 58 height 11
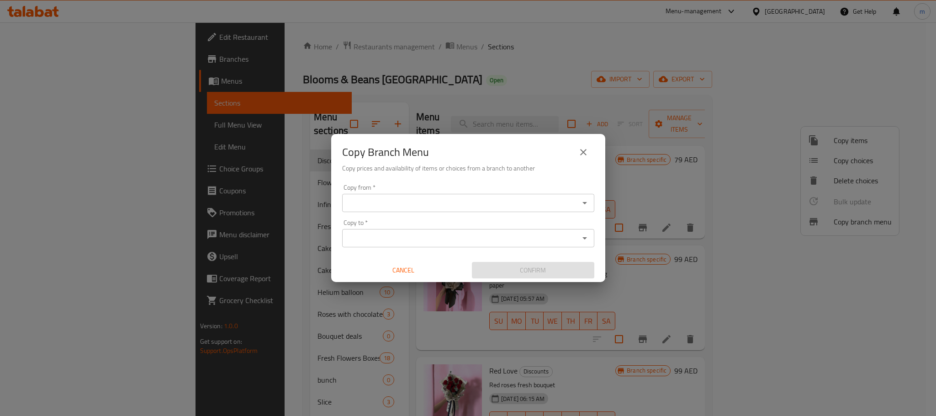
click at [486, 202] on input "Copy from   *" at bounding box center [461, 202] width 232 height 13
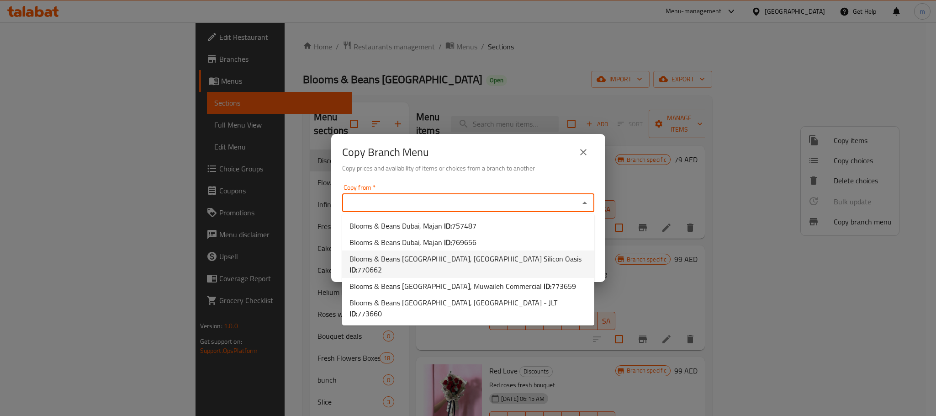
click at [382, 263] on span "770662" at bounding box center [369, 270] width 25 height 14
type input "Blooms & Beans [GEOGRAPHIC_DATA], [GEOGRAPHIC_DATA] Silicon Oasis"
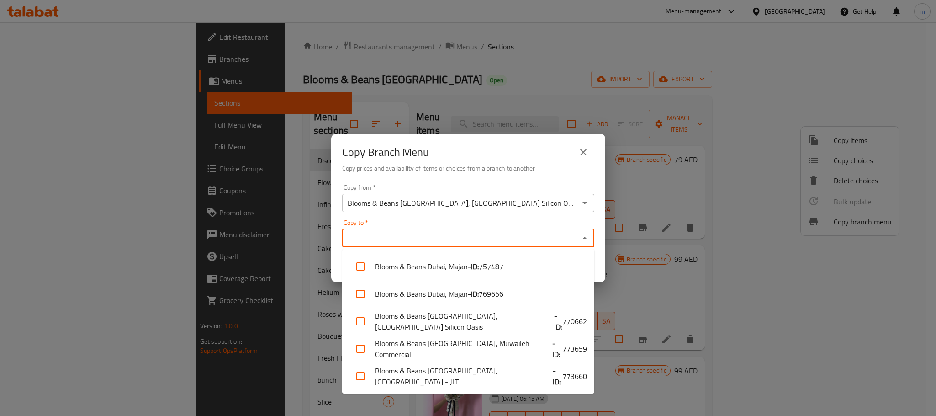
click at [512, 236] on input "Copy to   *" at bounding box center [461, 238] width 232 height 13
click at [553, 377] on b "- ID:" at bounding box center [558, 376] width 10 height 22
checkbox input "true"
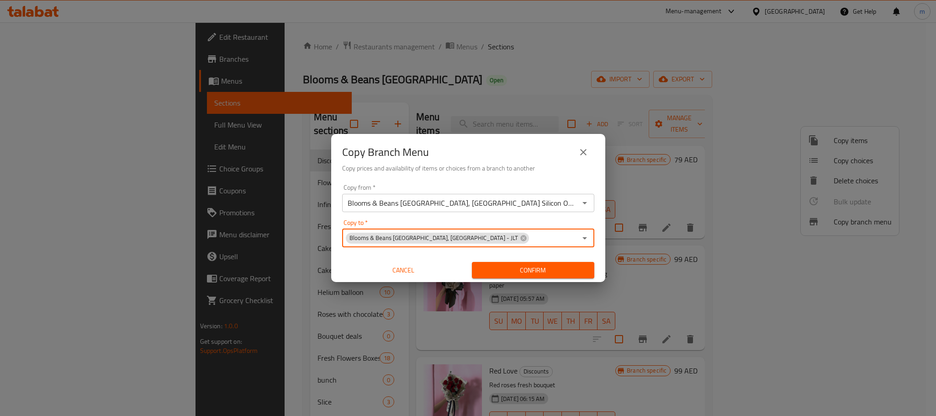
click at [530, 242] on input "Copy to   *" at bounding box center [553, 238] width 47 height 13
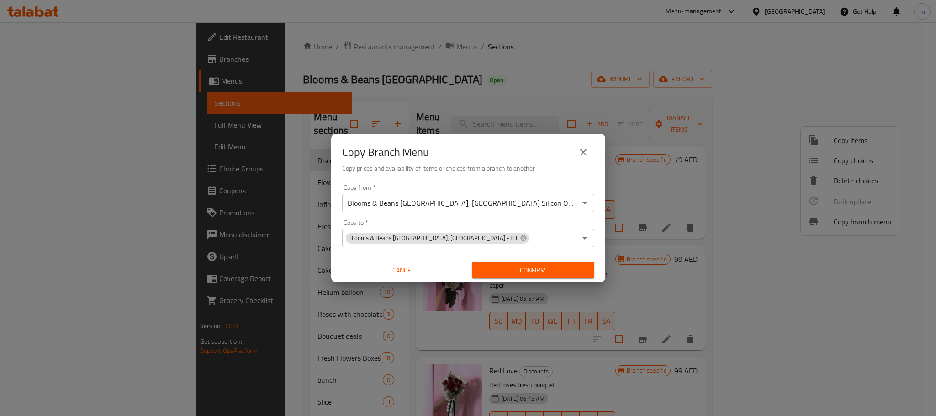
click at [256, 281] on div "Copy Branch Menu Copy prices and availability of items or choices from a branch…" at bounding box center [468, 208] width 936 height 416
click at [586, 154] on icon "close" at bounding box center [583, 152] width 11 height 11
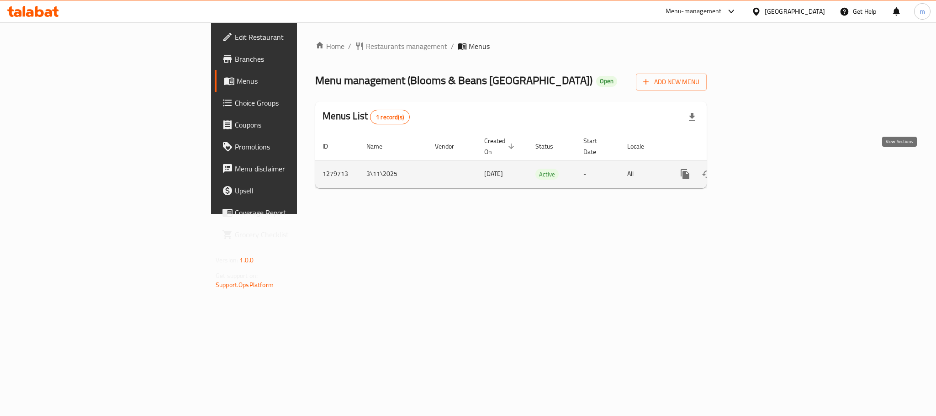
click at [755, 170] on icon "enhanced table" at bounding box center [751, 174] width 8 height 8
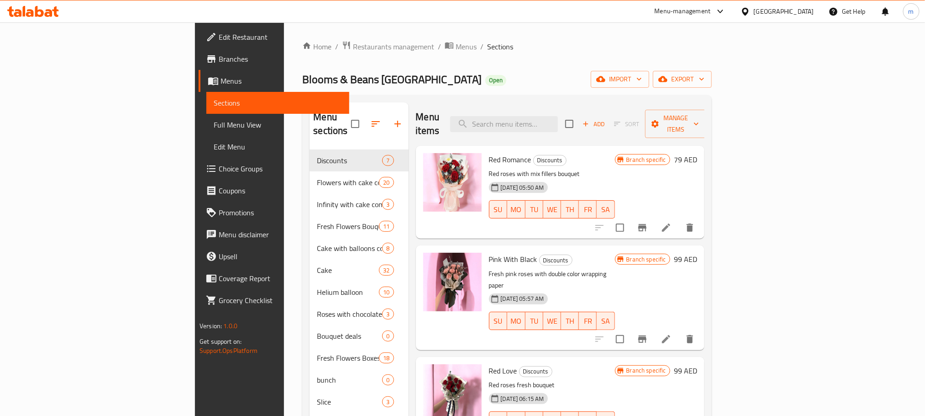
click at [429, 57] on div "Home / Restaurants management / Menus / Sections Blooms & Beans Dubai Open impo…" at bounding box center [507, 283] width 410 height 485
click at [219, 63] on span "Branches" at bounding box center [280, 58] width 123 height 11
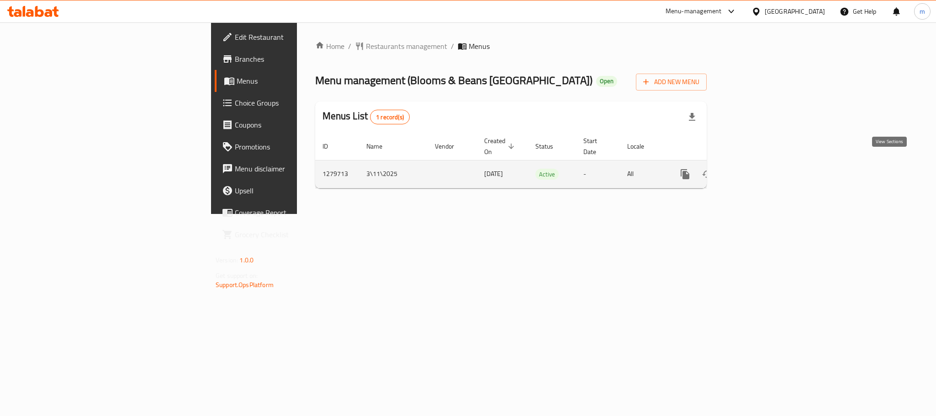
click at [762, 166] on link "enhanced table" at bounding box center [751, 174] width 22 height 22
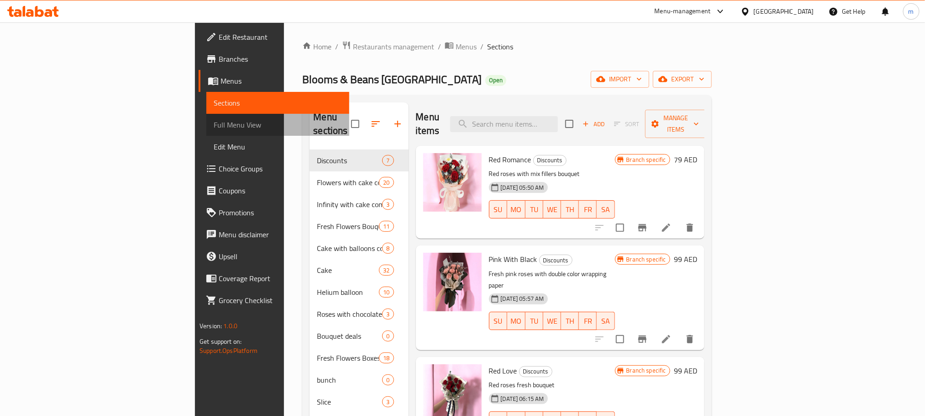
click at [214, 126] on span "Full Menu View" at bounding box center [278, 124] width 128 height 11
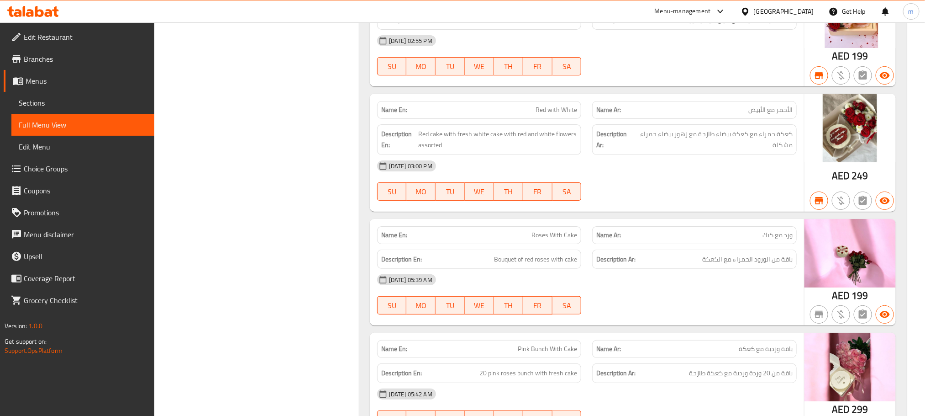
scroll to position [1918, 0]
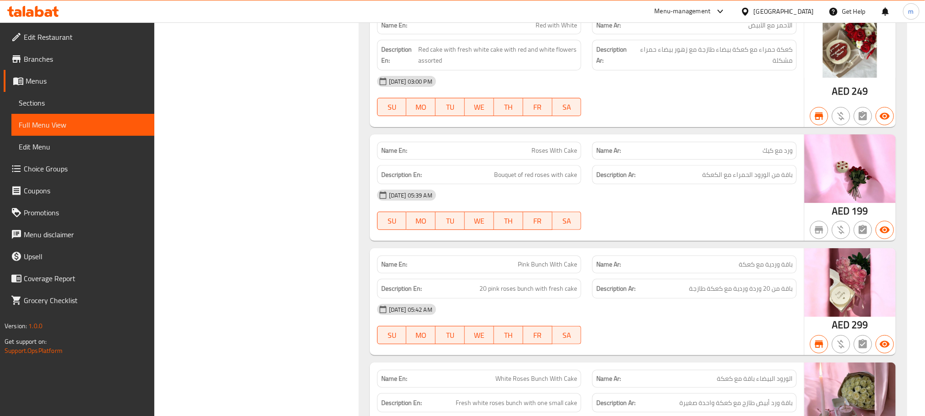
click at [32, 59] on span "Branches" at bounding box center [85, 58] width 123 height 11
